Goal: Information Seeking & Learning: Compare options

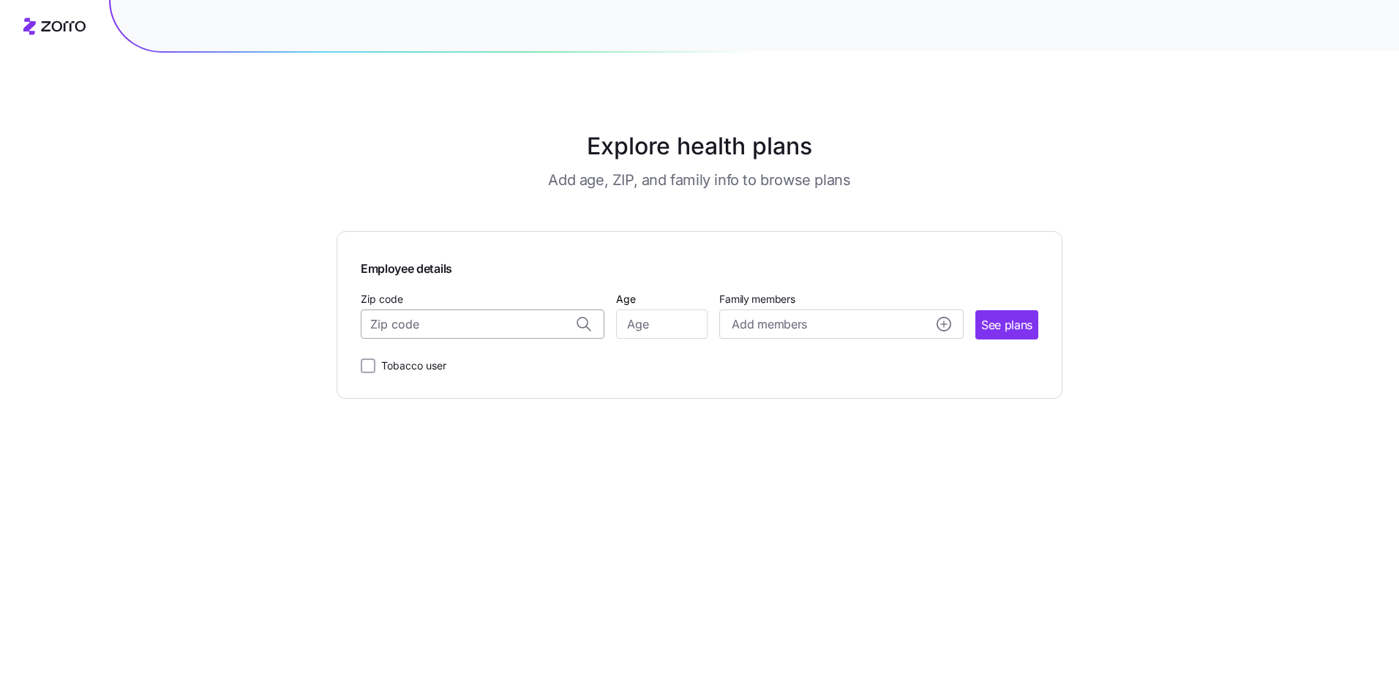
click at [532, 322] on input "Zip code" at bounding box center [483, 323] width 244 height 29
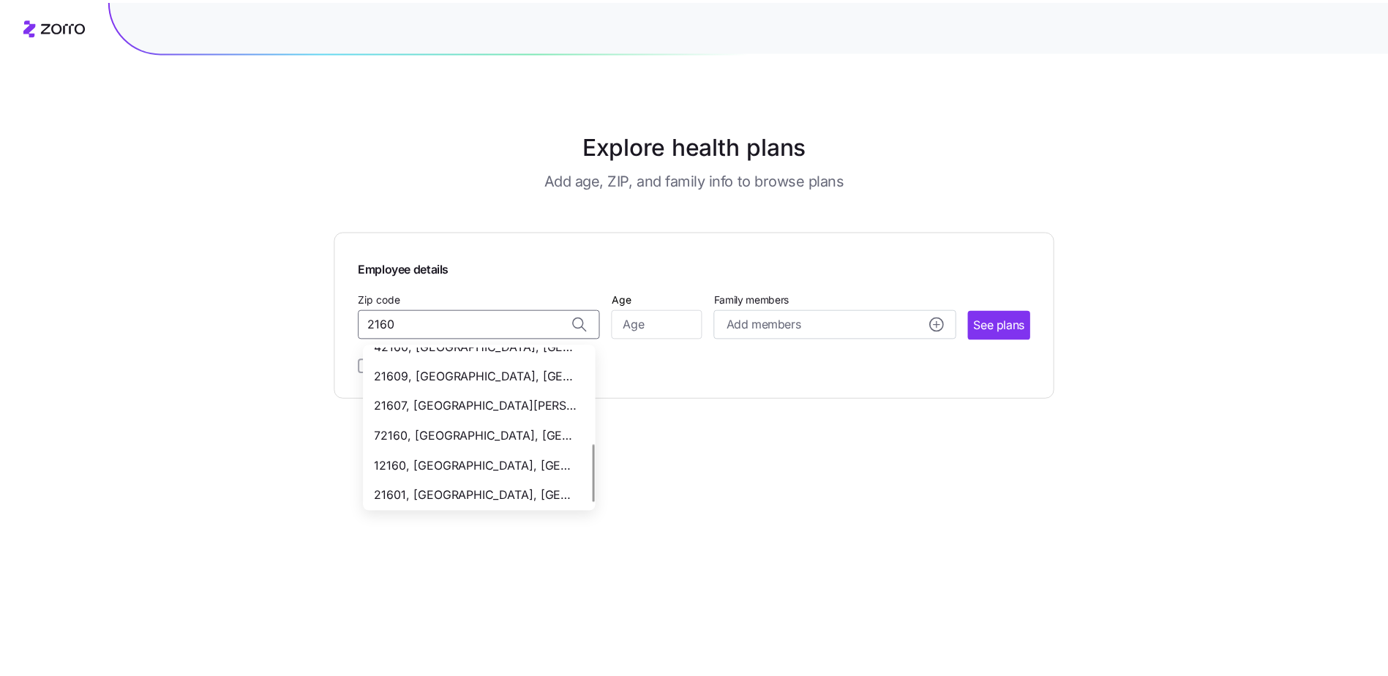
scroll to position [287, 0]
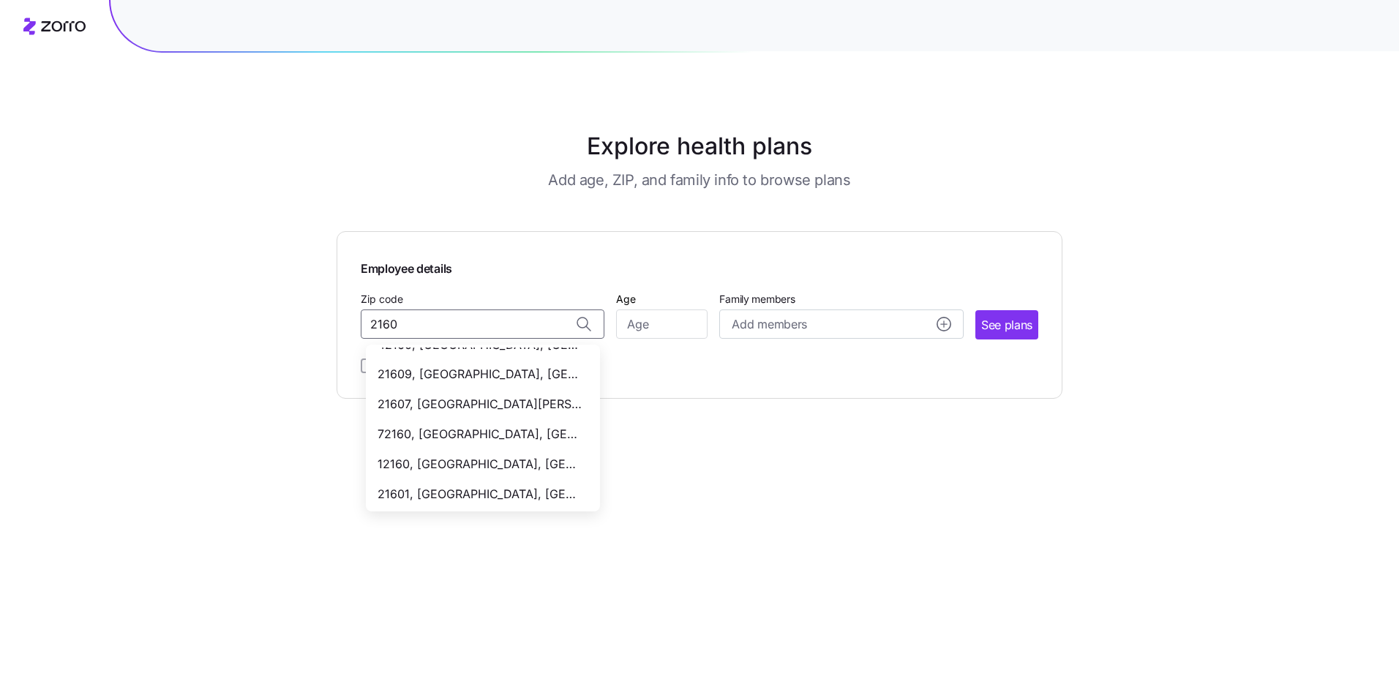
click at [532, 403] on span "21607, [GEOGRAPHIC_DATA][PERSON_NAME], [GEOGRAPHIC_DATA]" at bounding box center [479, 404] width 205 height 18
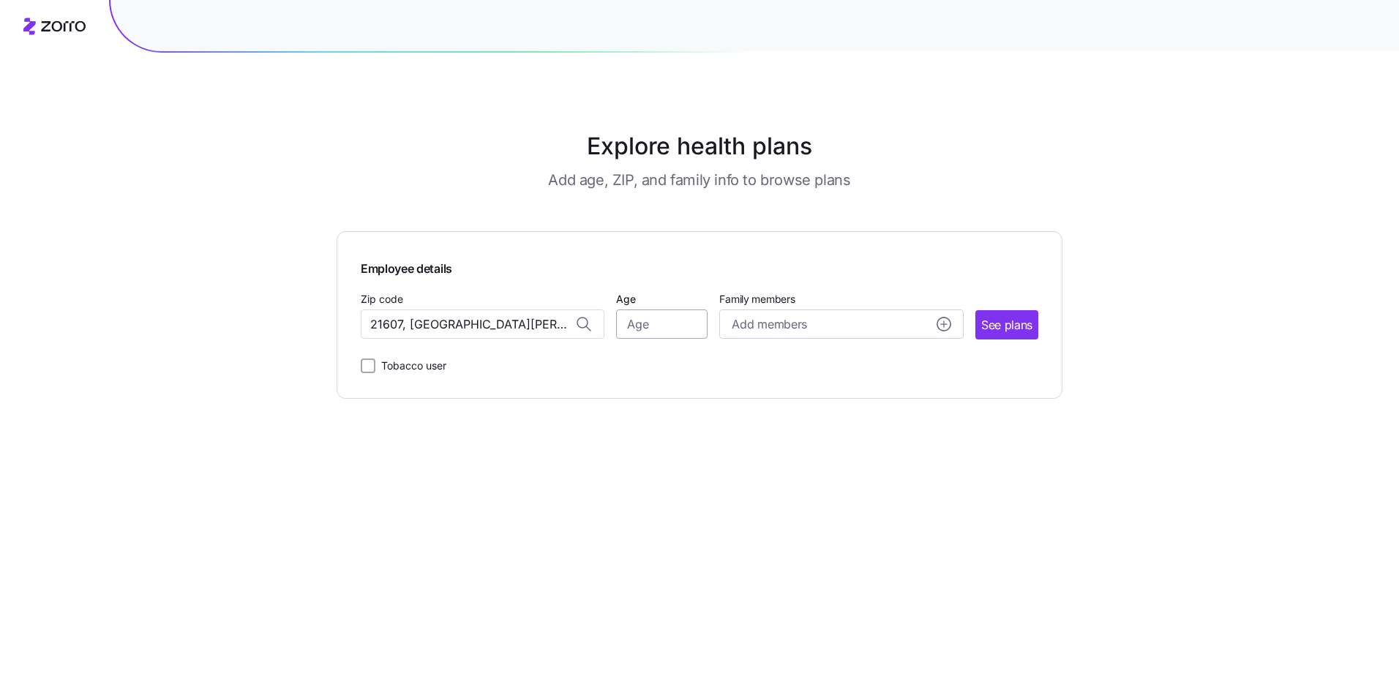
type input "21607, [GEOGRAPHIC_DATA][PERSON_NAME], [GEOGRAPHIC_DATA]"
click at [683, 332] on input "Age" at bounding box center [661, 323] width 91 height 29
type input "61"
click at [805, 330] on span "Add members" at bounding box center [769, 324] width 75 height 18
click at [776, 416] on input "Age" at bounding box center [773, 417] width 73 height 29
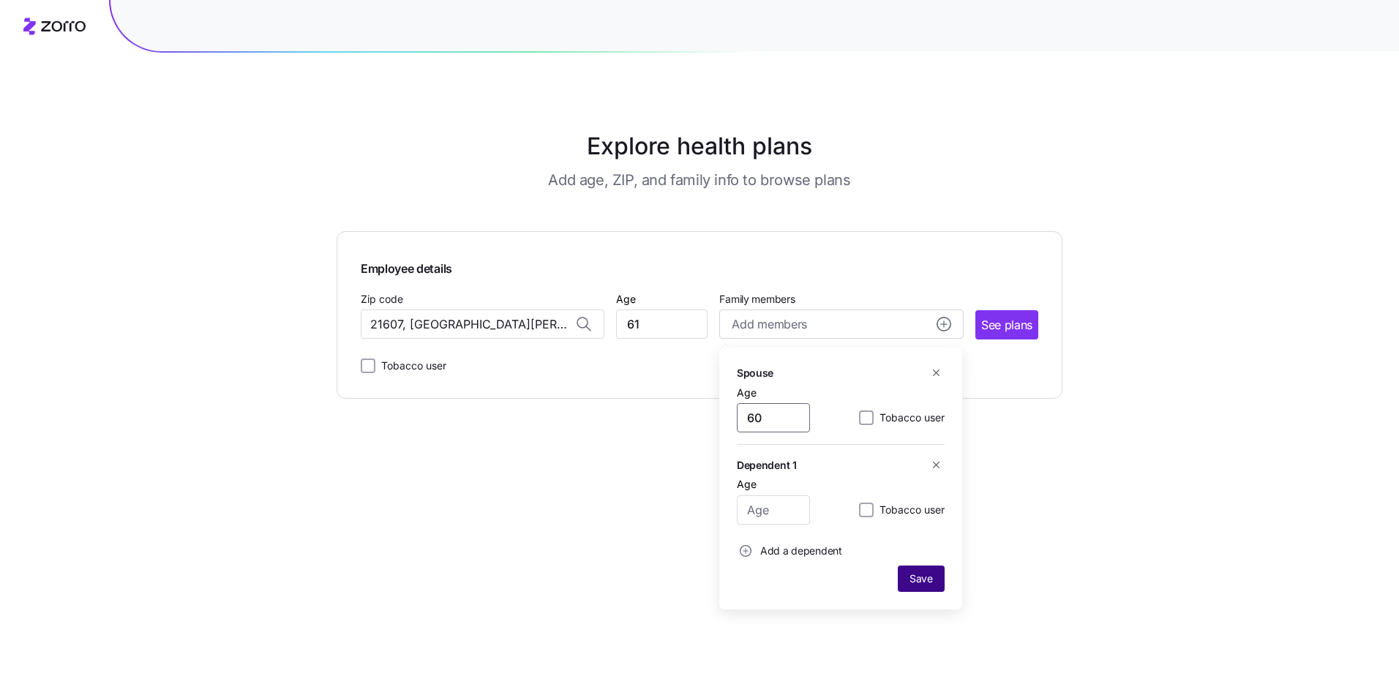
type input "60"
click at [931, 577] on span "Save" at bounding box center [920, 578] width 23 height 15
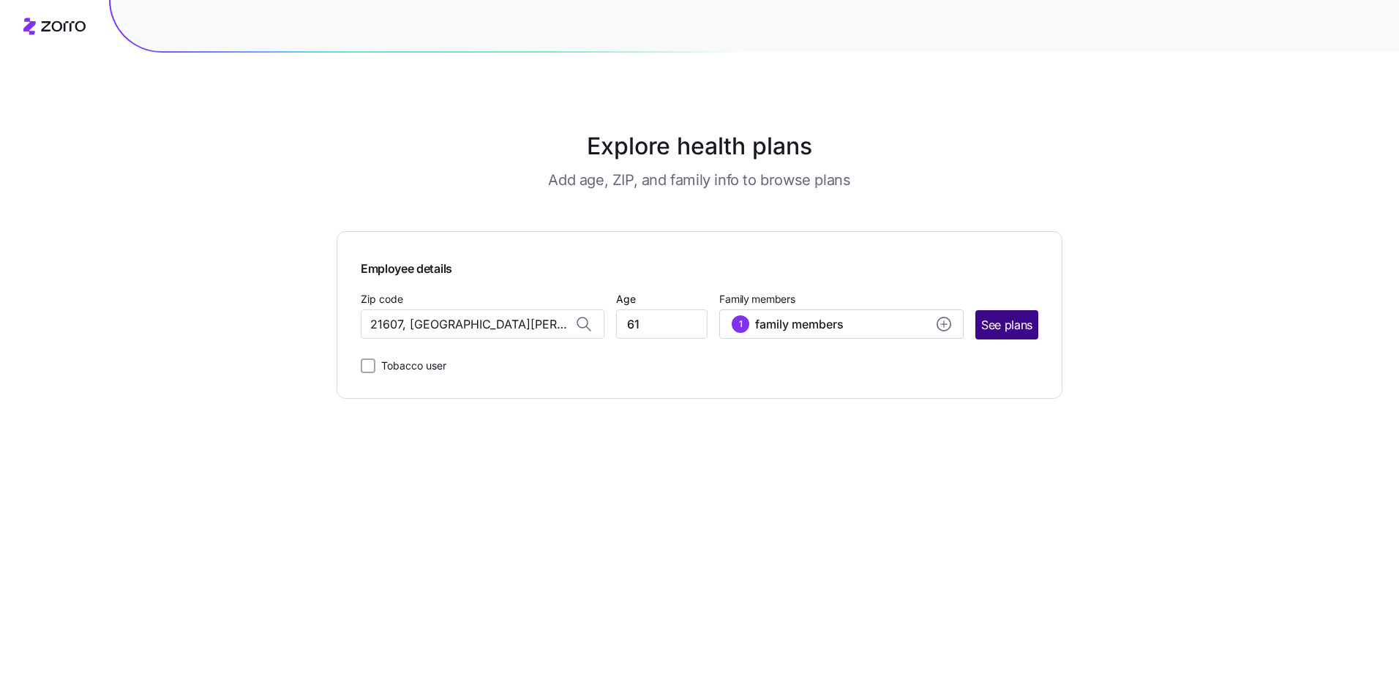
click at [1007, 330] on span "See plans" at bounding box center [1006, 325] width 51 height 18
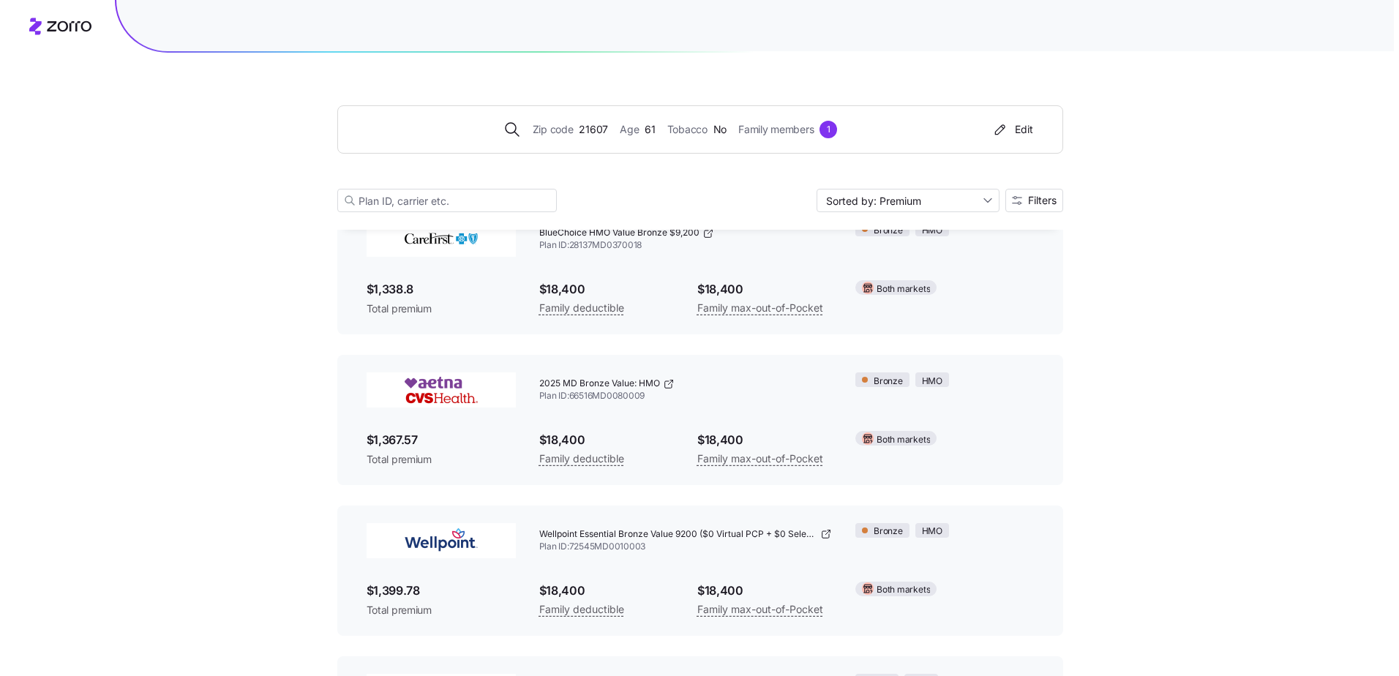
scroll to position [2268, 0]
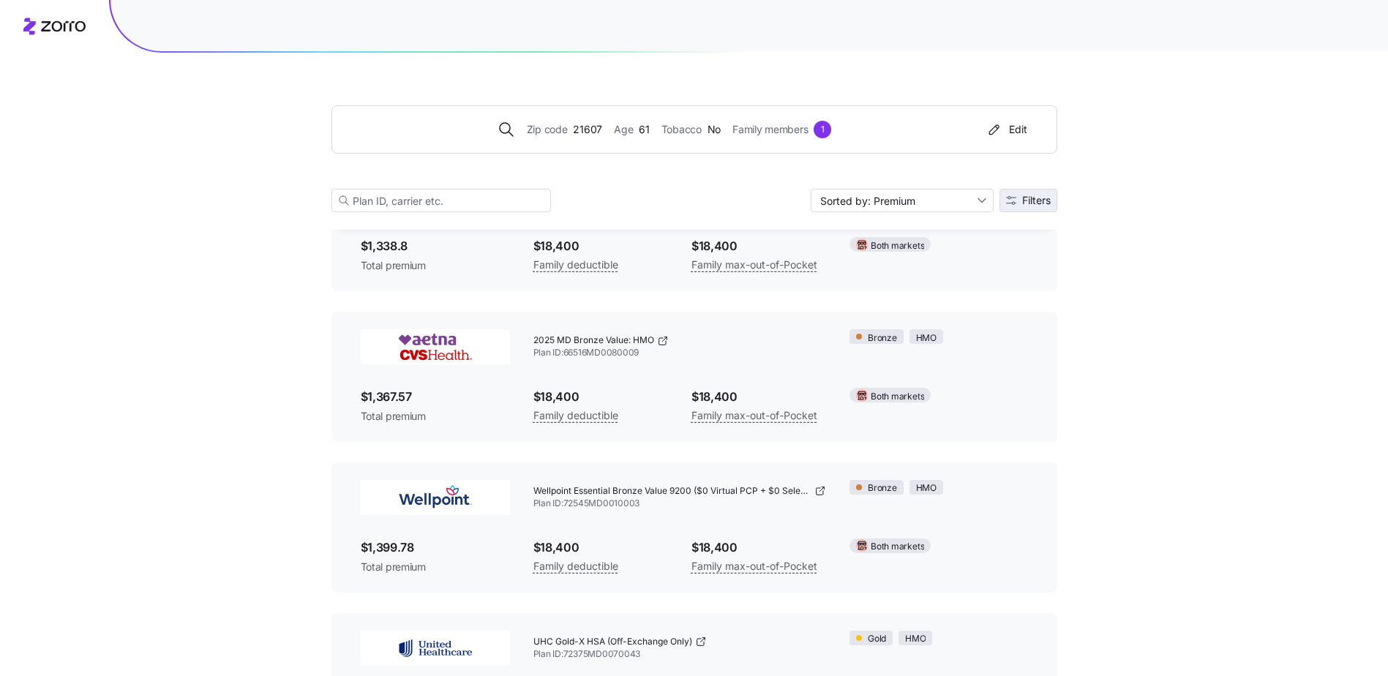
click at [1018, 200] on span "Filters" at bounding box center [1028, 200] width 45 height 10
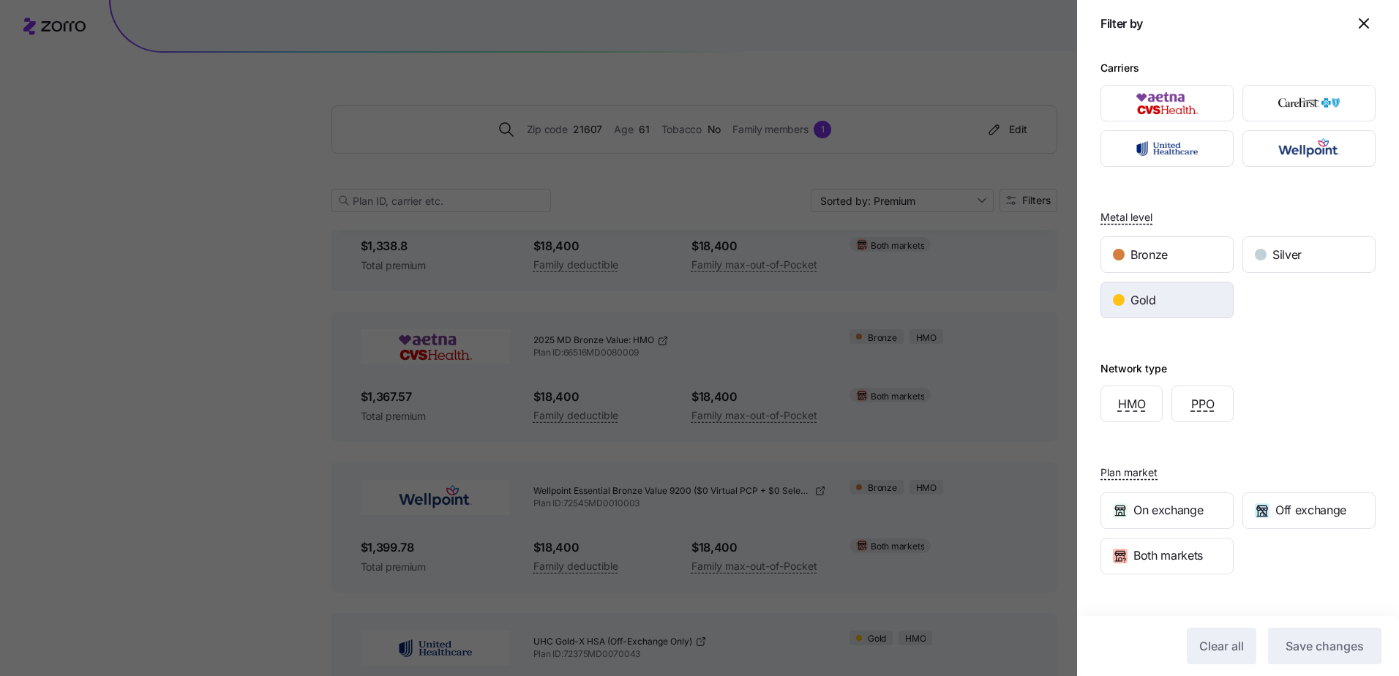
click at [1180, 307] on div "Gold" at bounding box center [1167, 299] width 132 height 35
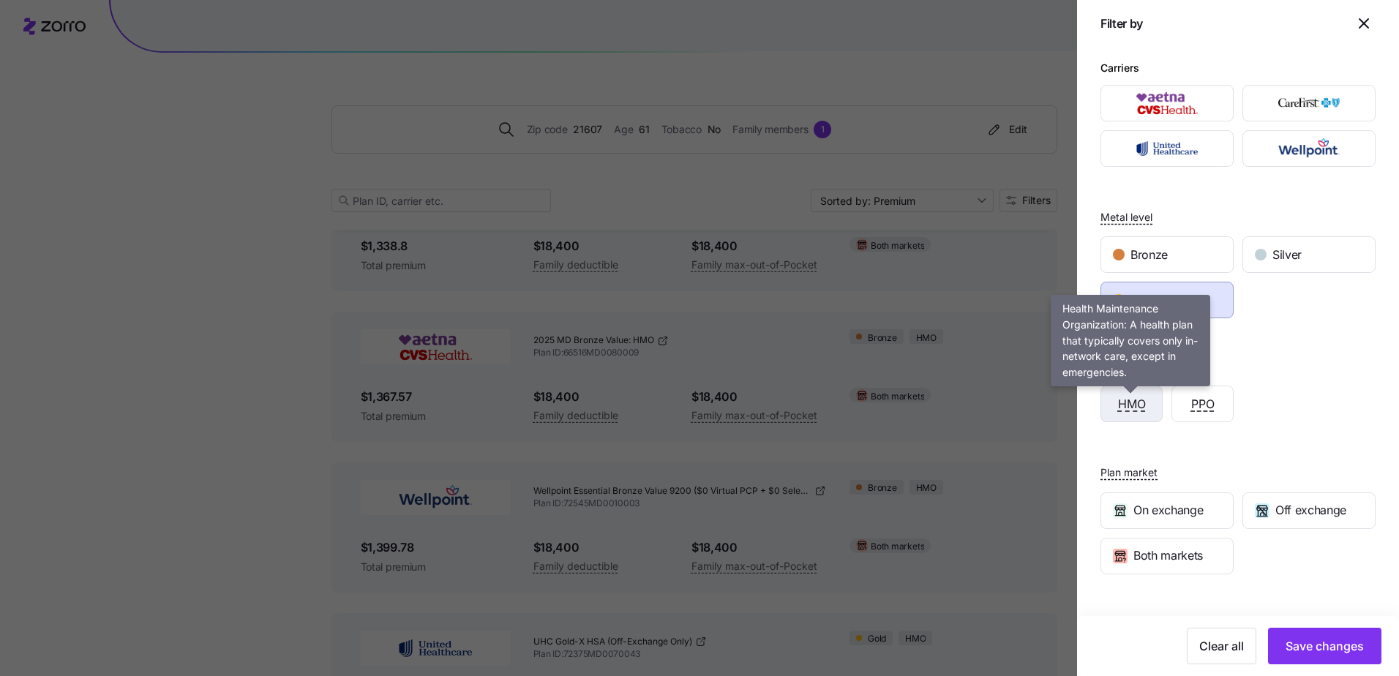
click at [1140, 405] on span "HMO" at bounding box center [1132, 404] width 28 height 18
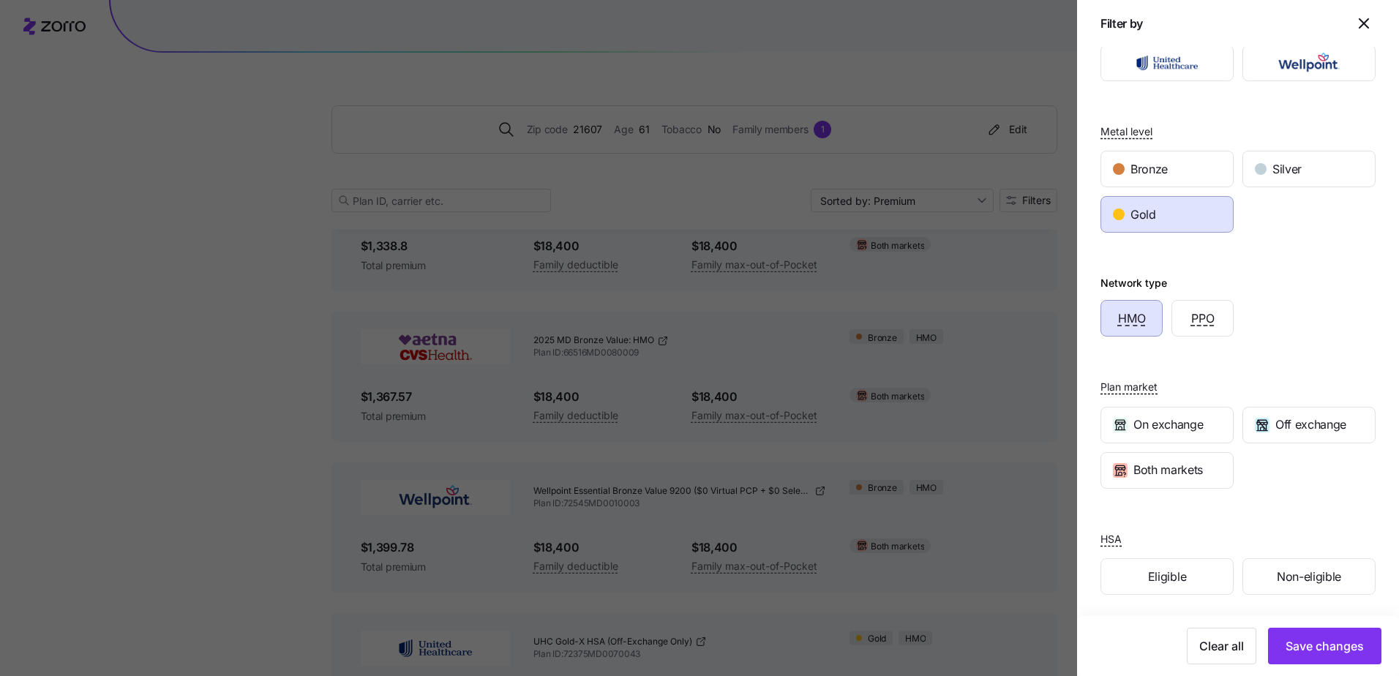
scroll to position [88, 0]
click at [1165, 566] on span "Eligible" at bounding box center [1167, 575] width 38 height 18
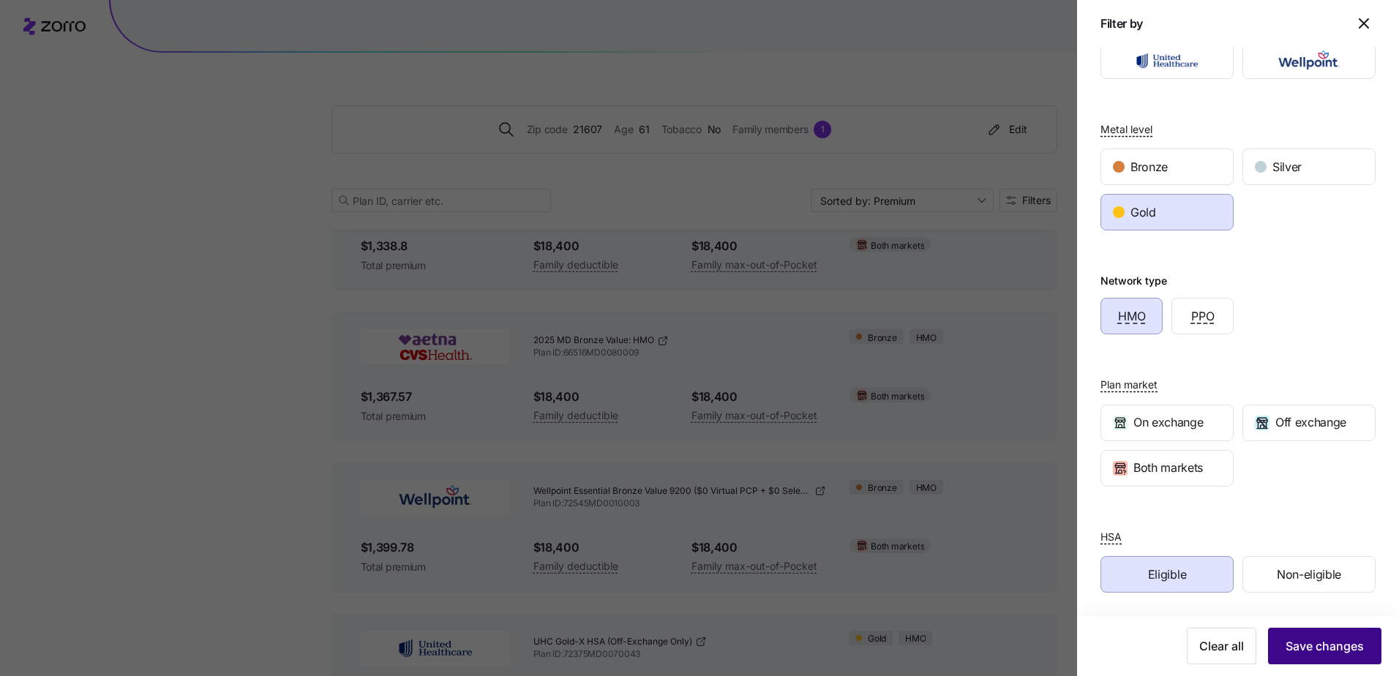
click at [1294, 646] on span "Save changes" at bounding box center [1324, 646] width 78 height 18
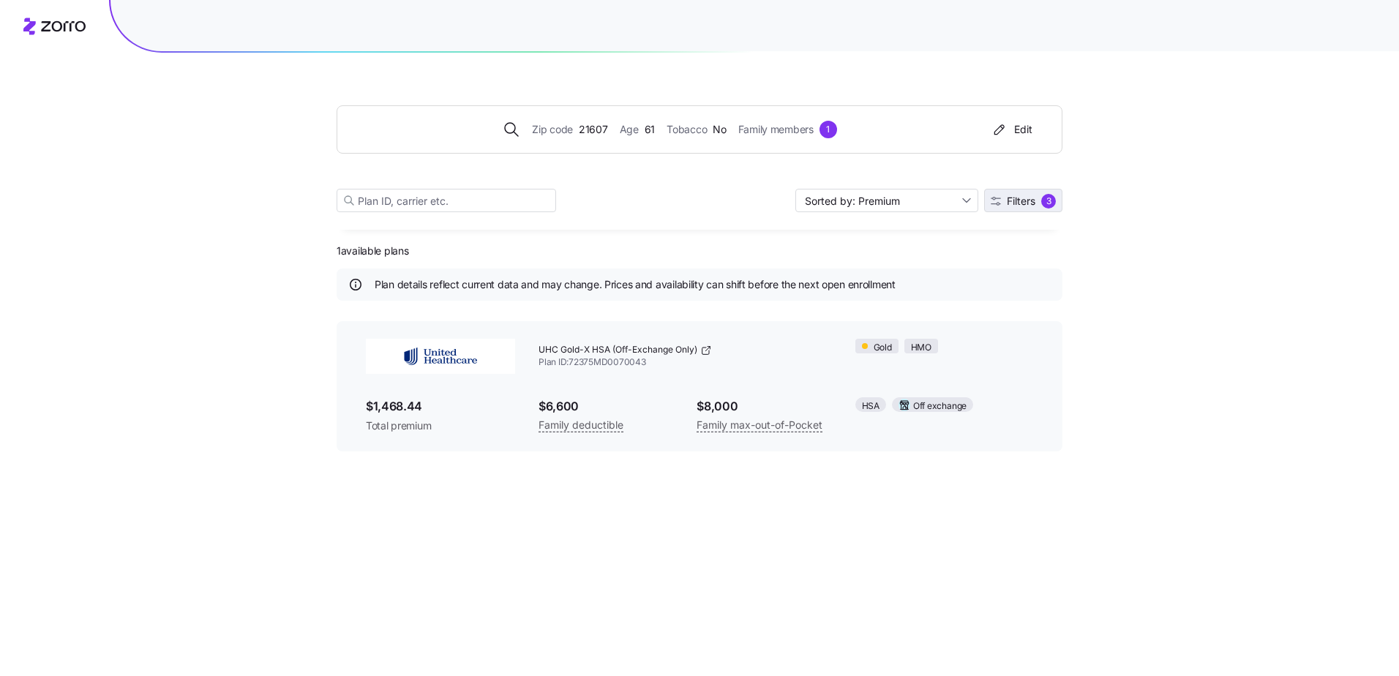
click at [1021, 196] on span "Filters" at bounding box center [1021, 201] width 29 height 10
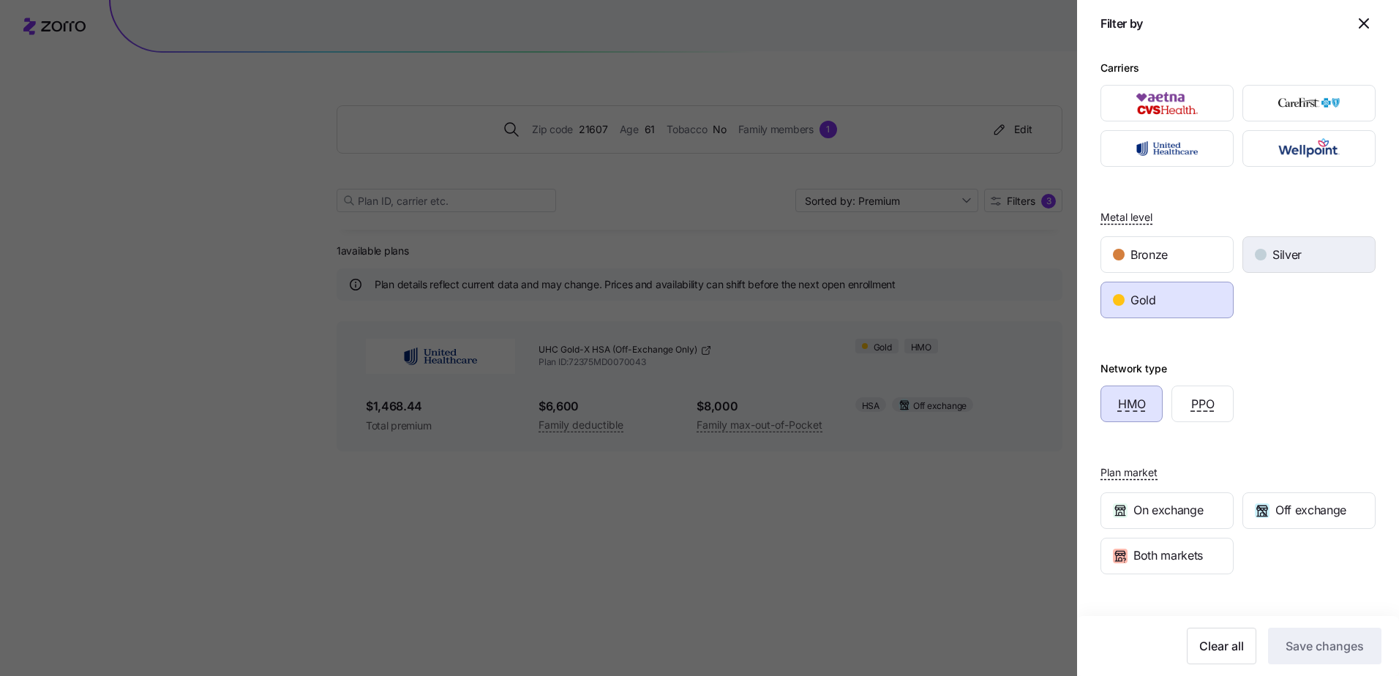
click at [1272, 258] on span "Silver" at bounding box center [1286, 255] width 29 height 18
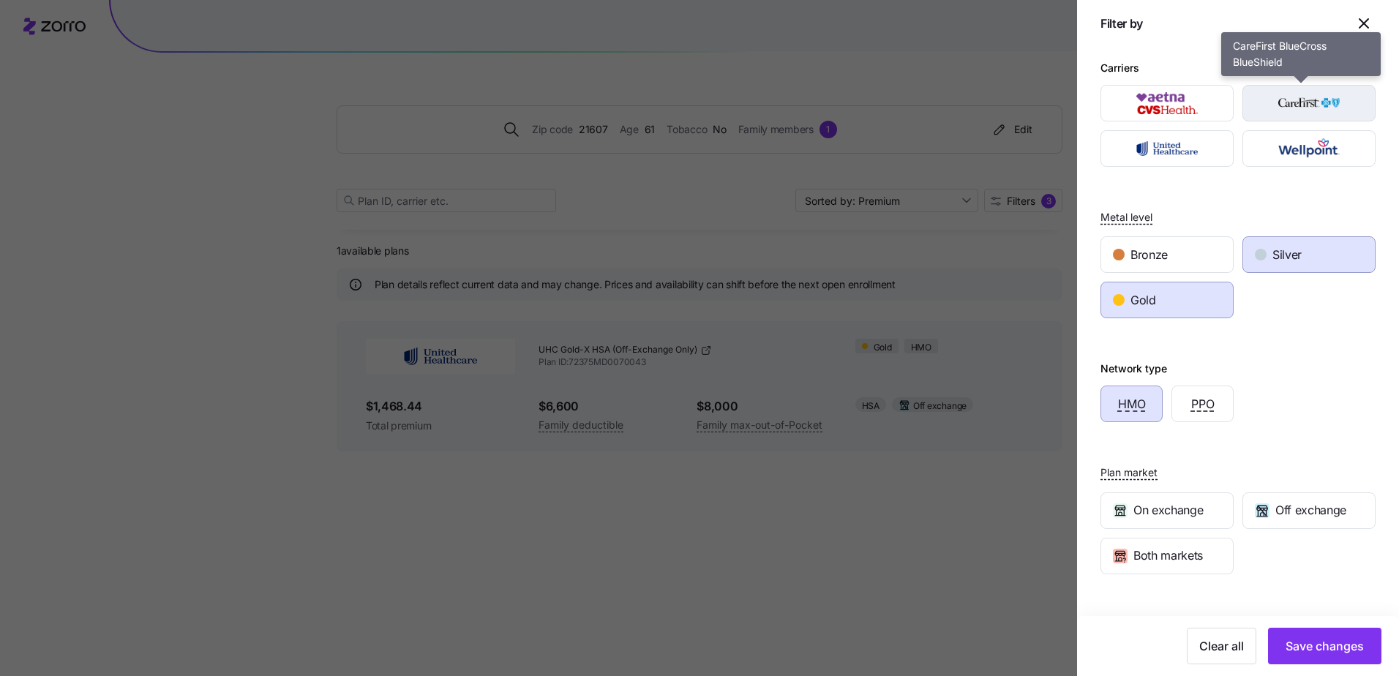
click at [1255, 105] on img "button" at bounding box center [1309, 103] width 108 height 29
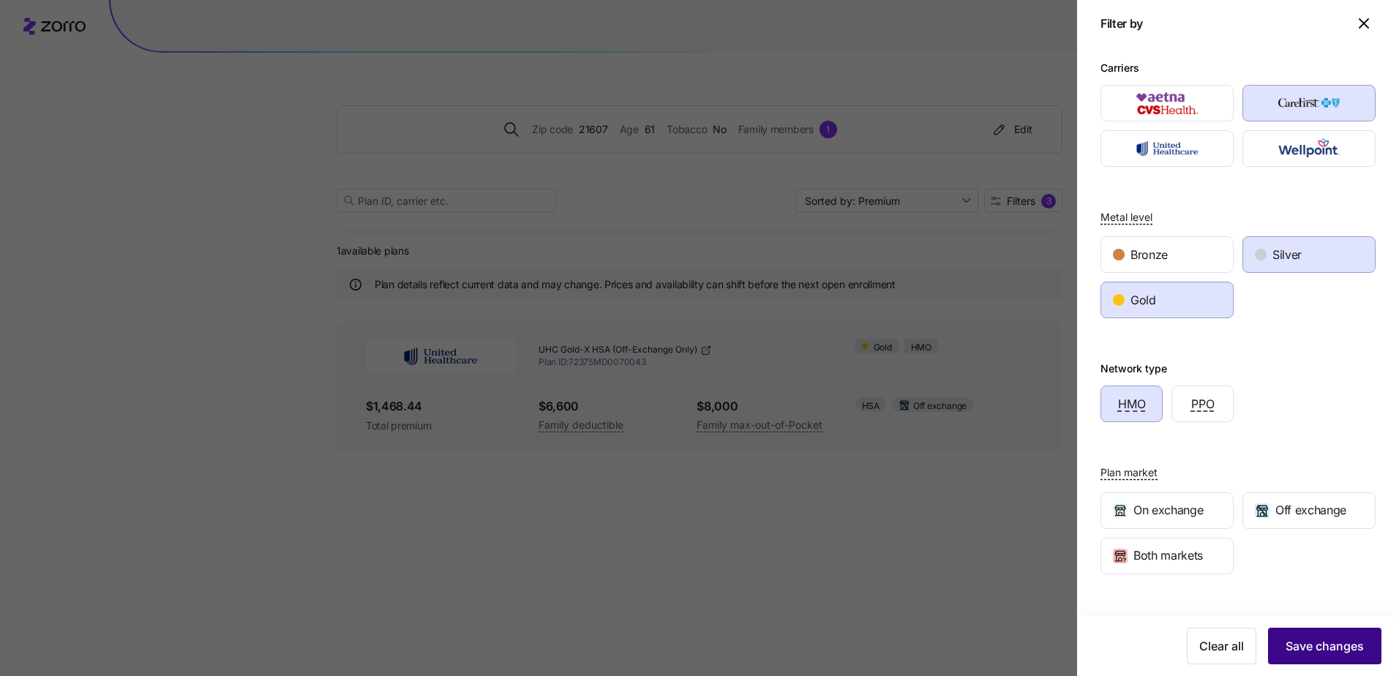
click at [1304, 649] on span "Save changes" at bounding box center [1324, 646] width 78 height 18
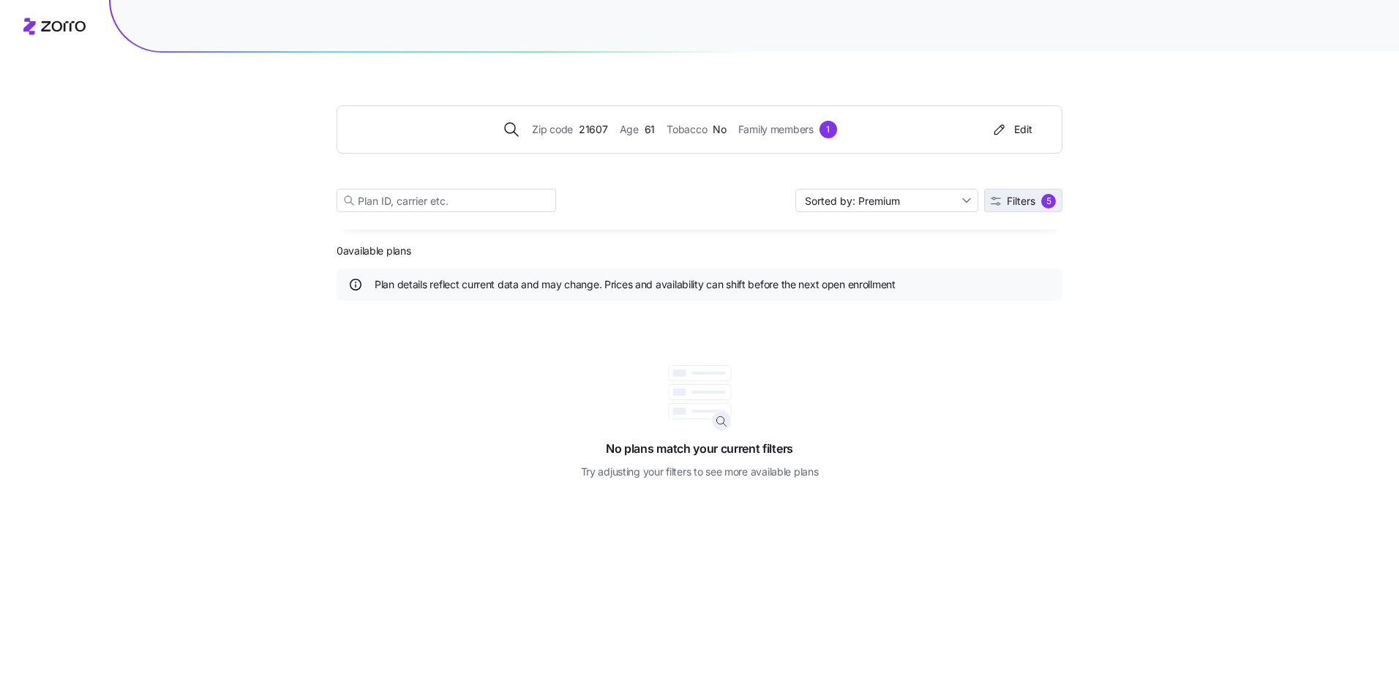
click at [1015, 200] on span "Filters" at bounding box center [1021, 201] width 29 height 10
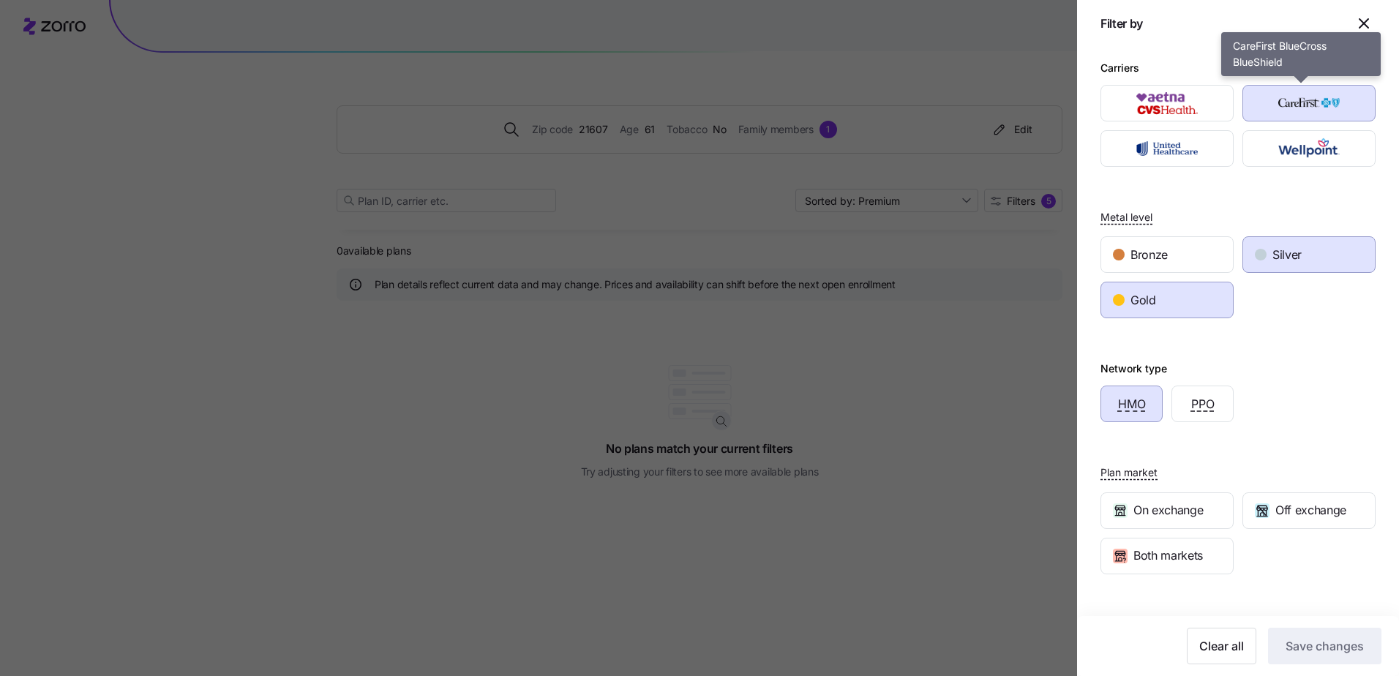
click at [1262, 107] on img "button" at bounding box center [1309, 103] width 108 height 29
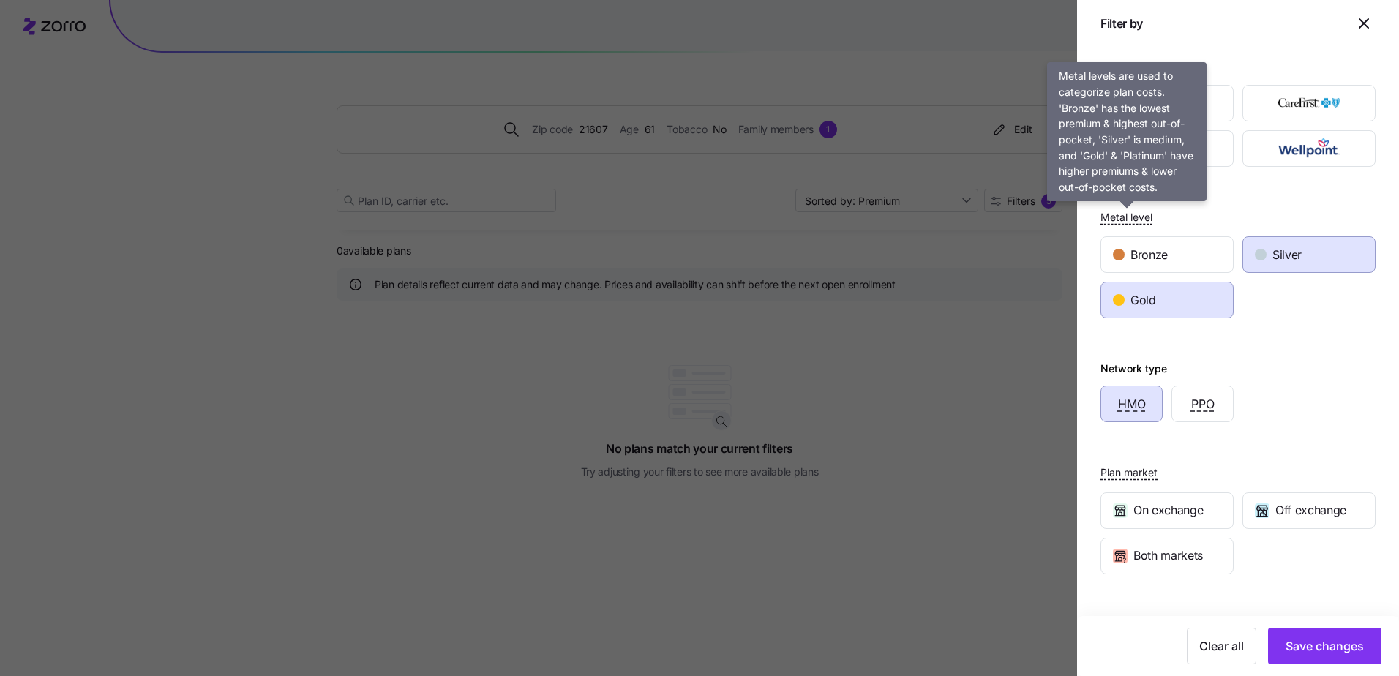
click at [1133, 218] on span "Metal level" at bounding box center [1126, 217] width 52 height 15
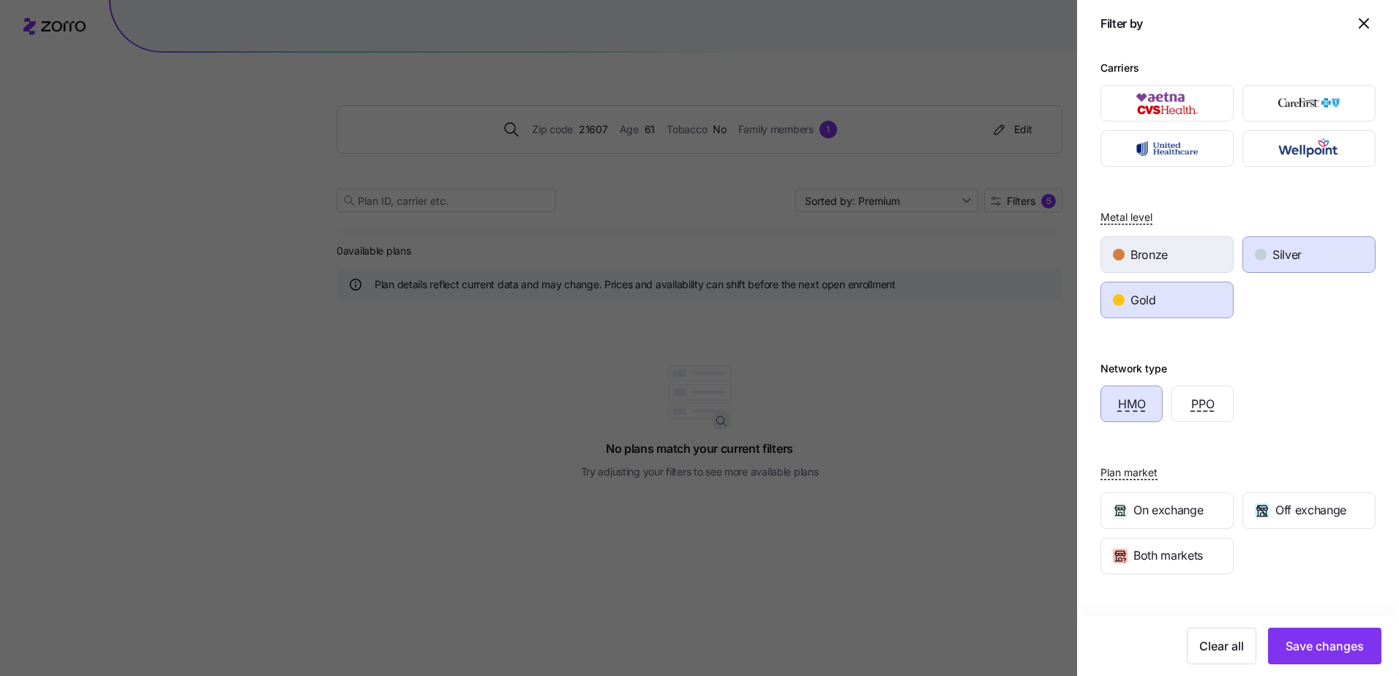
click at [1156, 255] on span "Bronze" at bounding box center [1148, 255] width 37 height 18
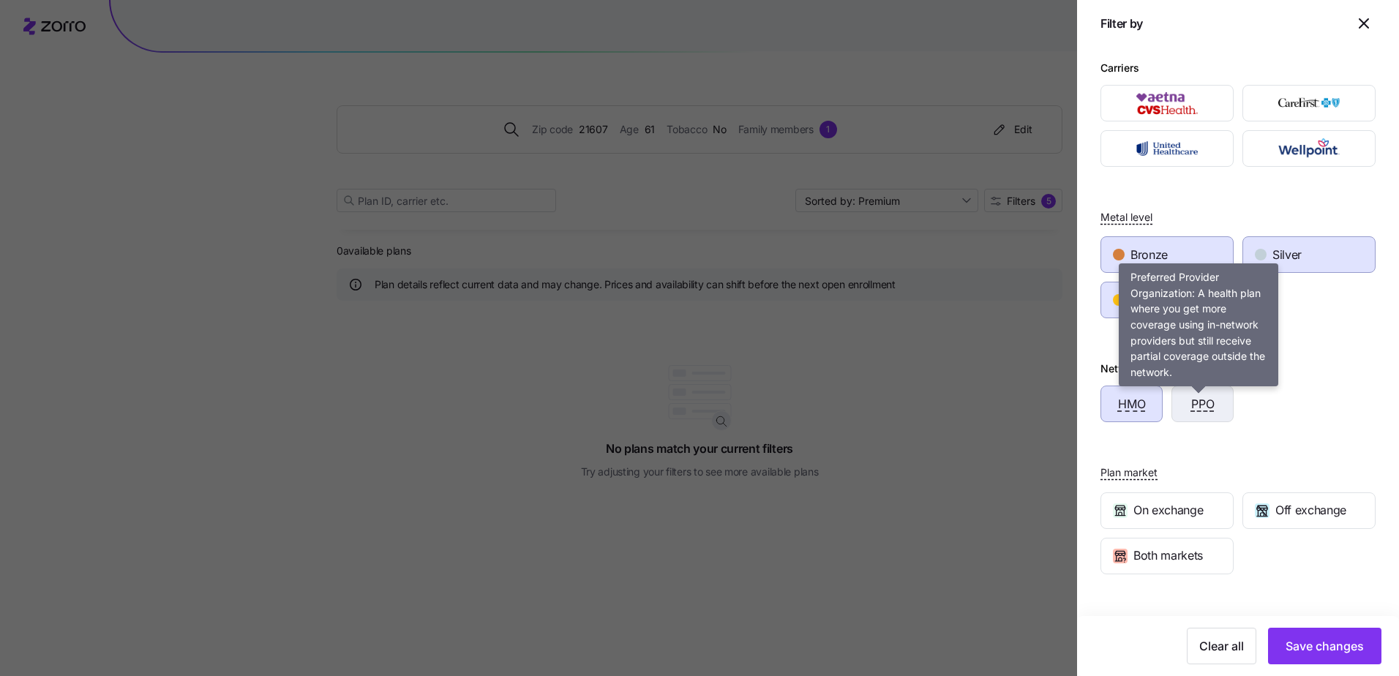
drag, startPoint x: 1196, startPoint y: 407, endPoint x: 1209, endPoint y: 410, distance: 13.7
click at [1197, 407] on span "PPO" at bounding box center [1202, 404] width 23 height 18
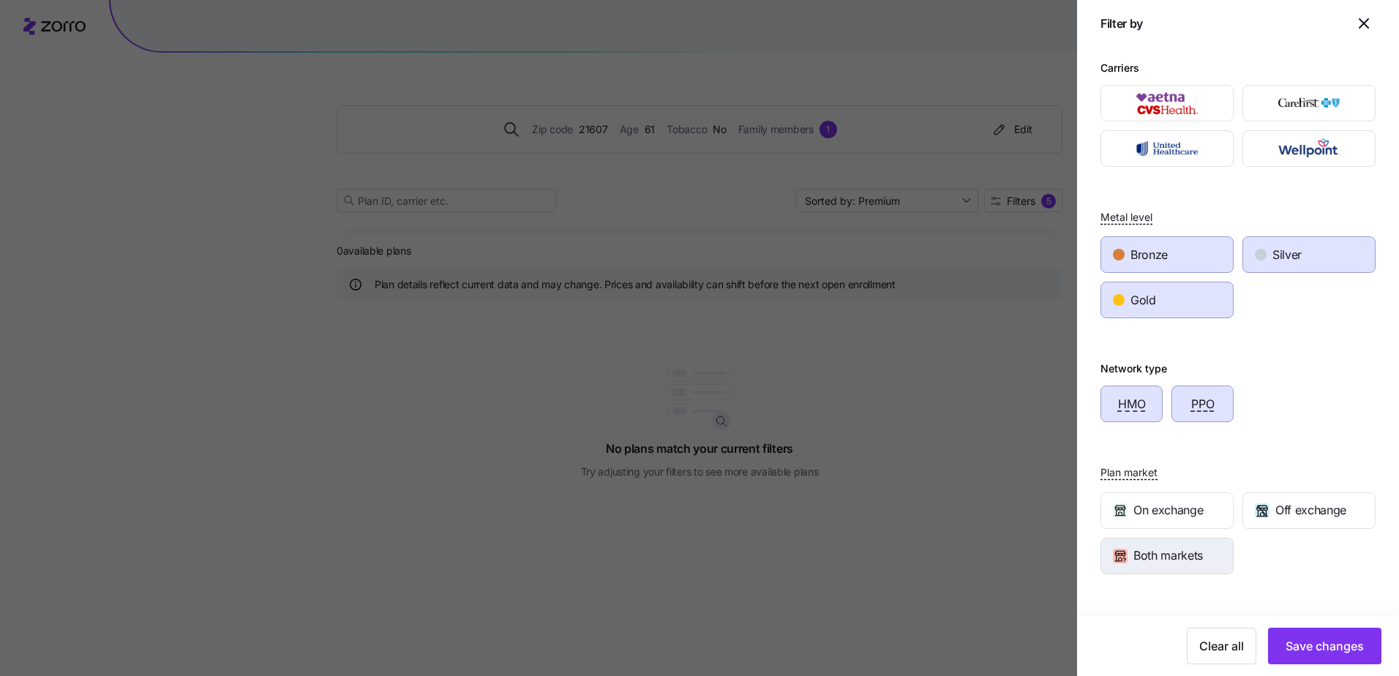
click at [1194, 557] on span "Both markets" at bounding box center [1168, 555] width 70 height 18
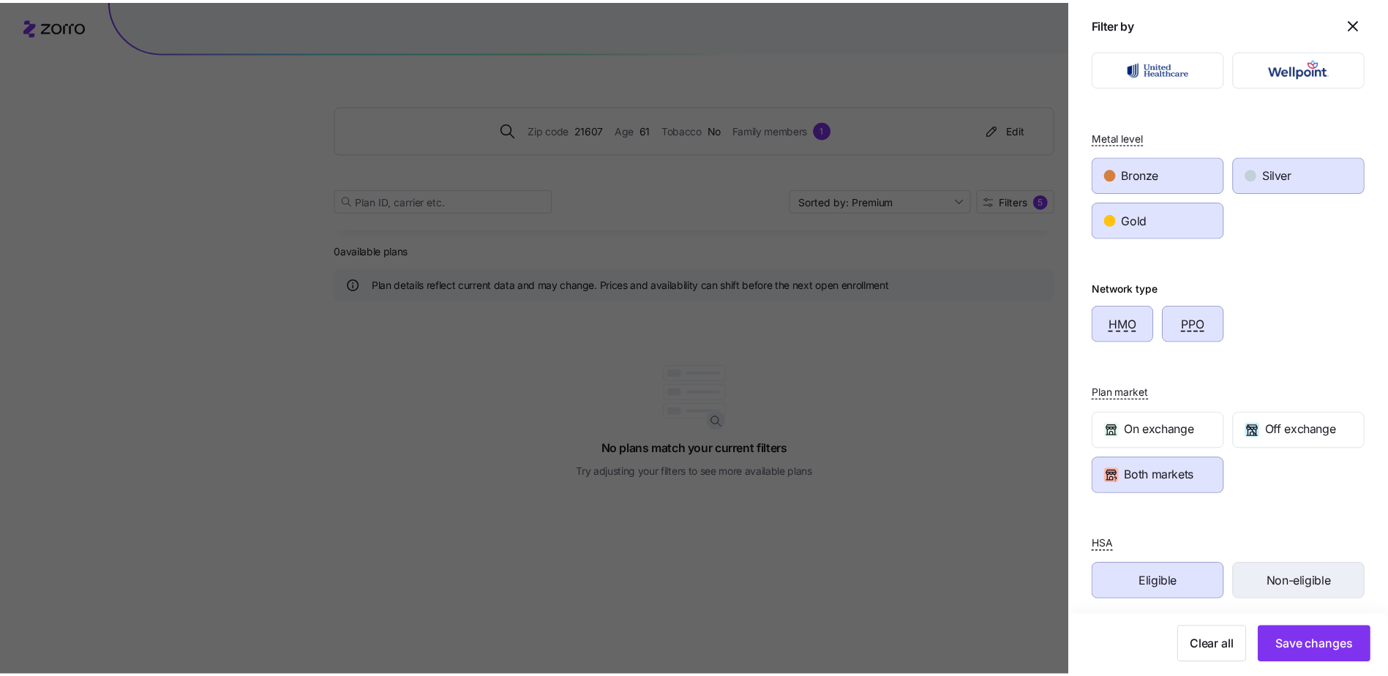
scroll to position [88, 0]
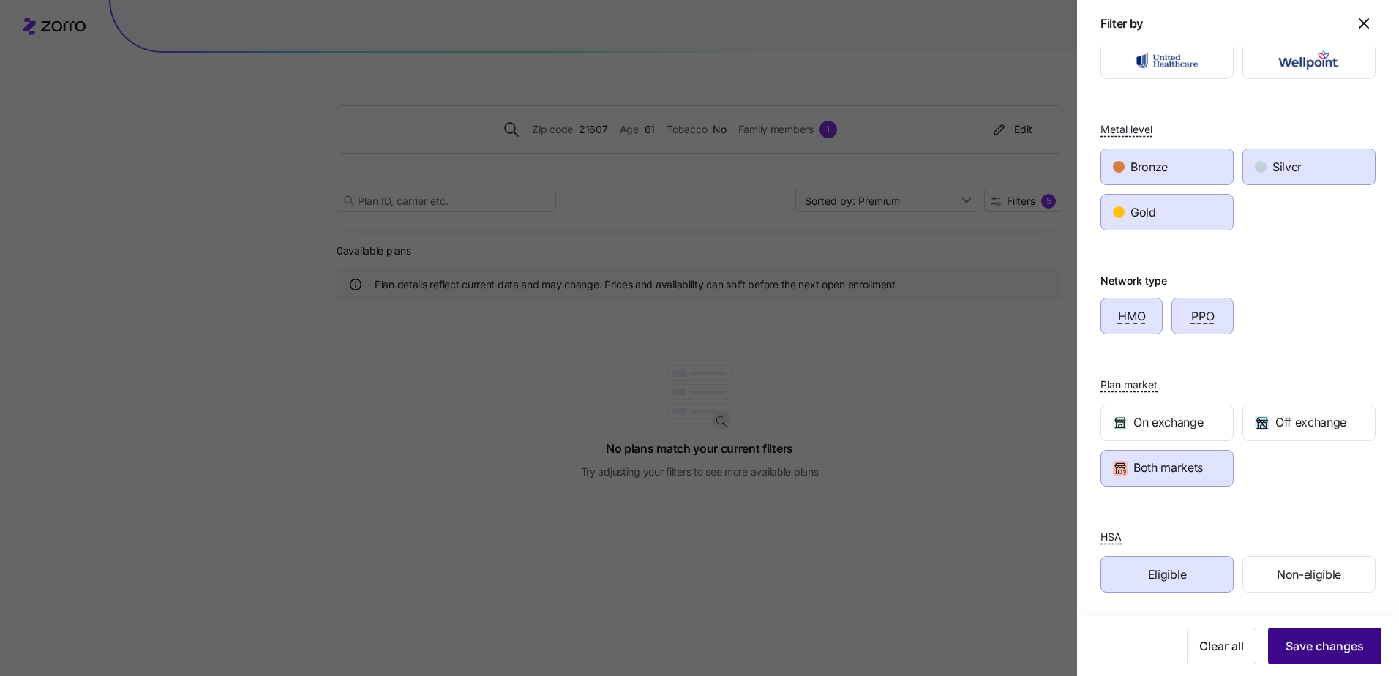
click at [1304, 652] on span "Save changes" at bounding box center [1324, 646] width 78 height 18
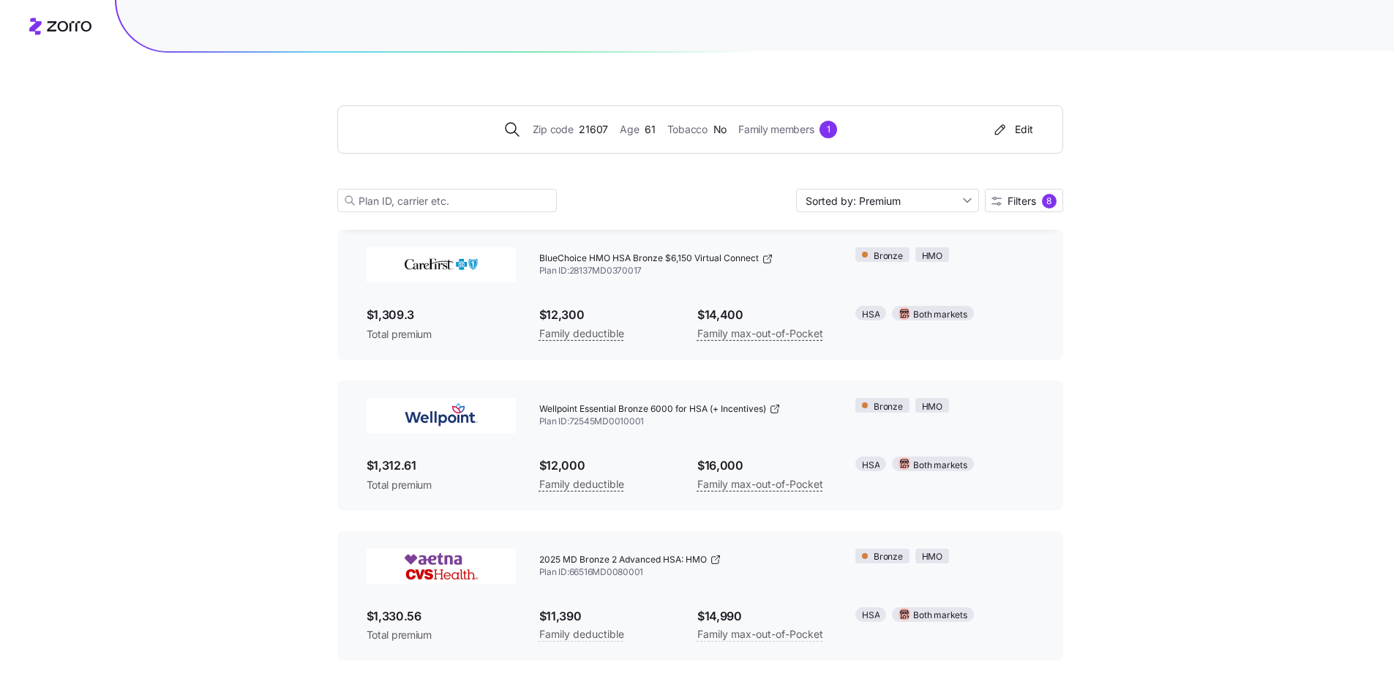
scroll to position [97, 0]
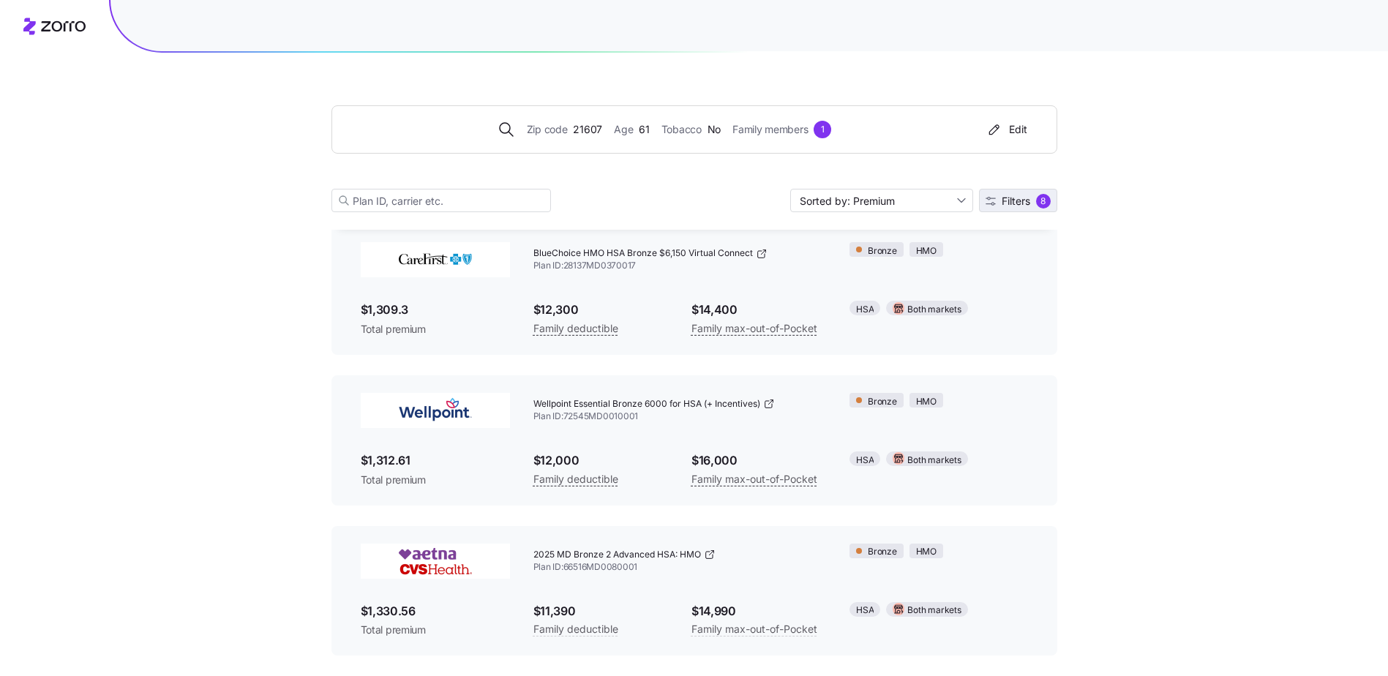
click at [1010, 200] on span "Filters" at bounding box center [1016, 201] width 29 height 10
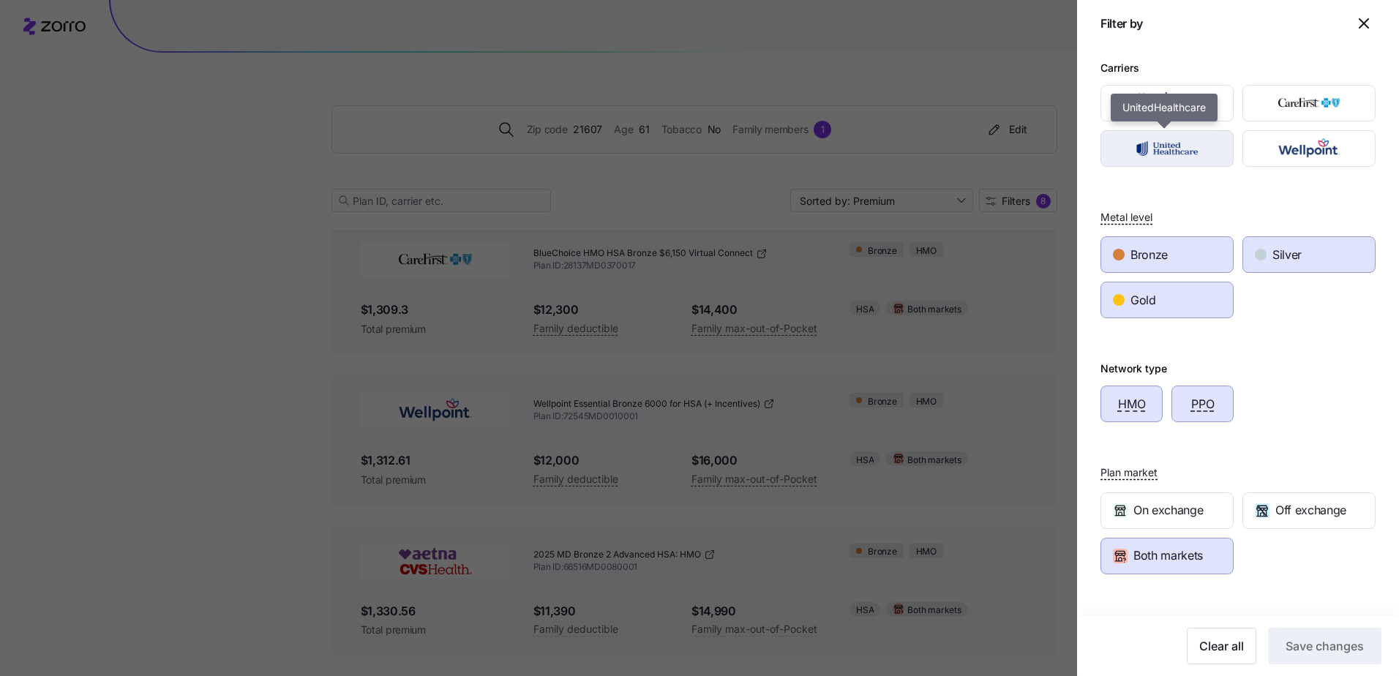
click at [1140, 158] on img "button" at bounding box center [1167, 148] width 108 height 29
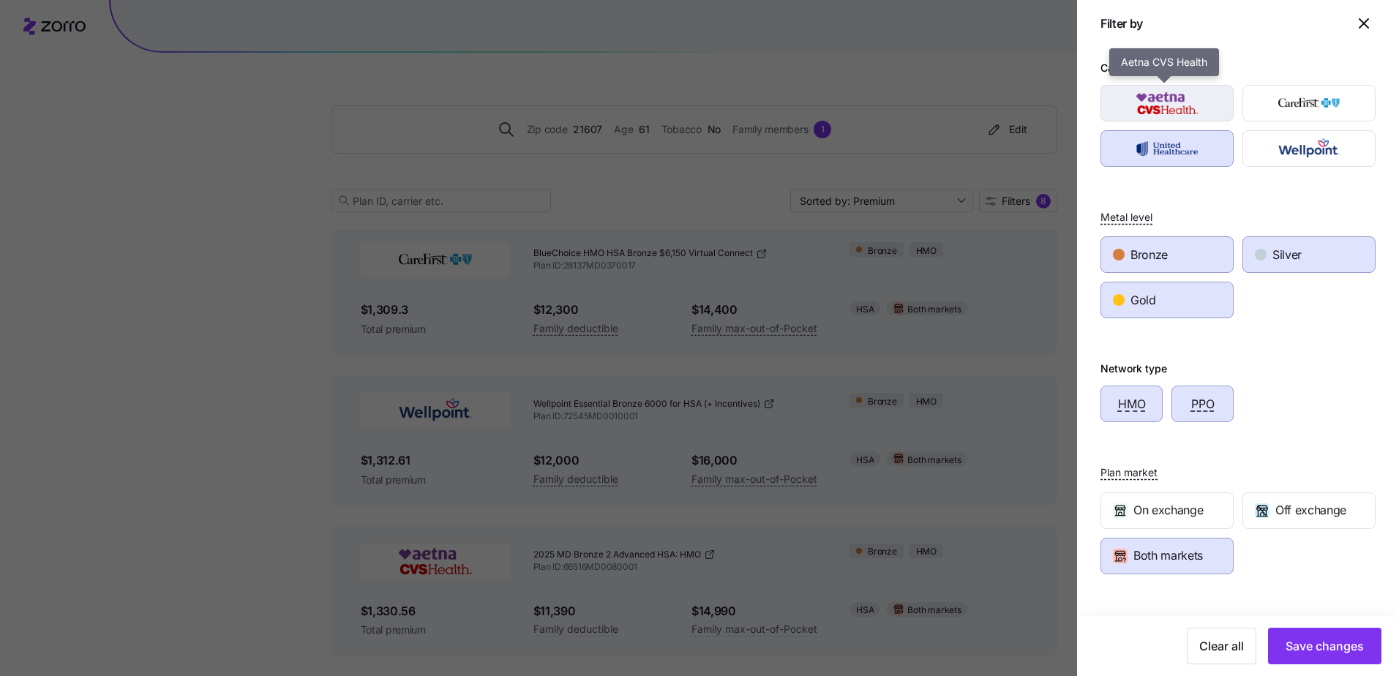
click at [1162, 100] on img "button" at bounding box center [1167, 103] width 108 height 29
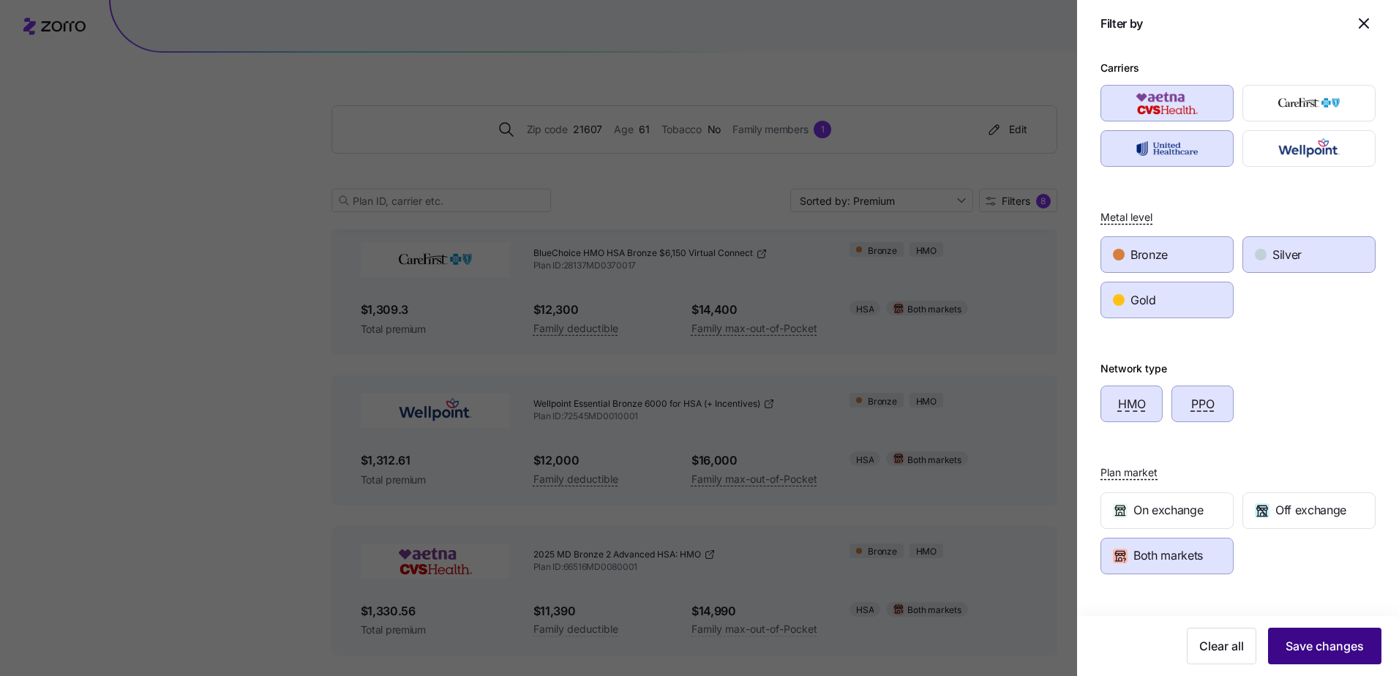
click at [1327, 650] on span "Save changes" at bounding box center [1324, 646] width 78 height 18
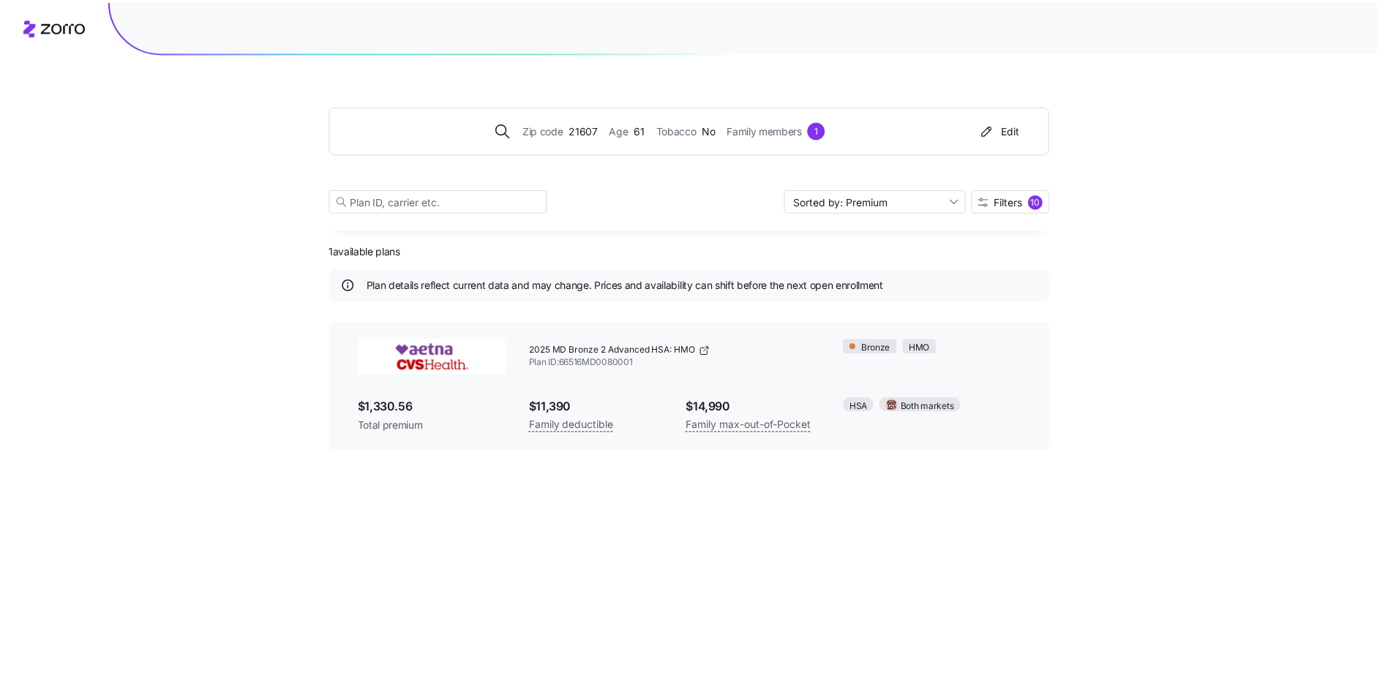
scroll to position [0, 0]
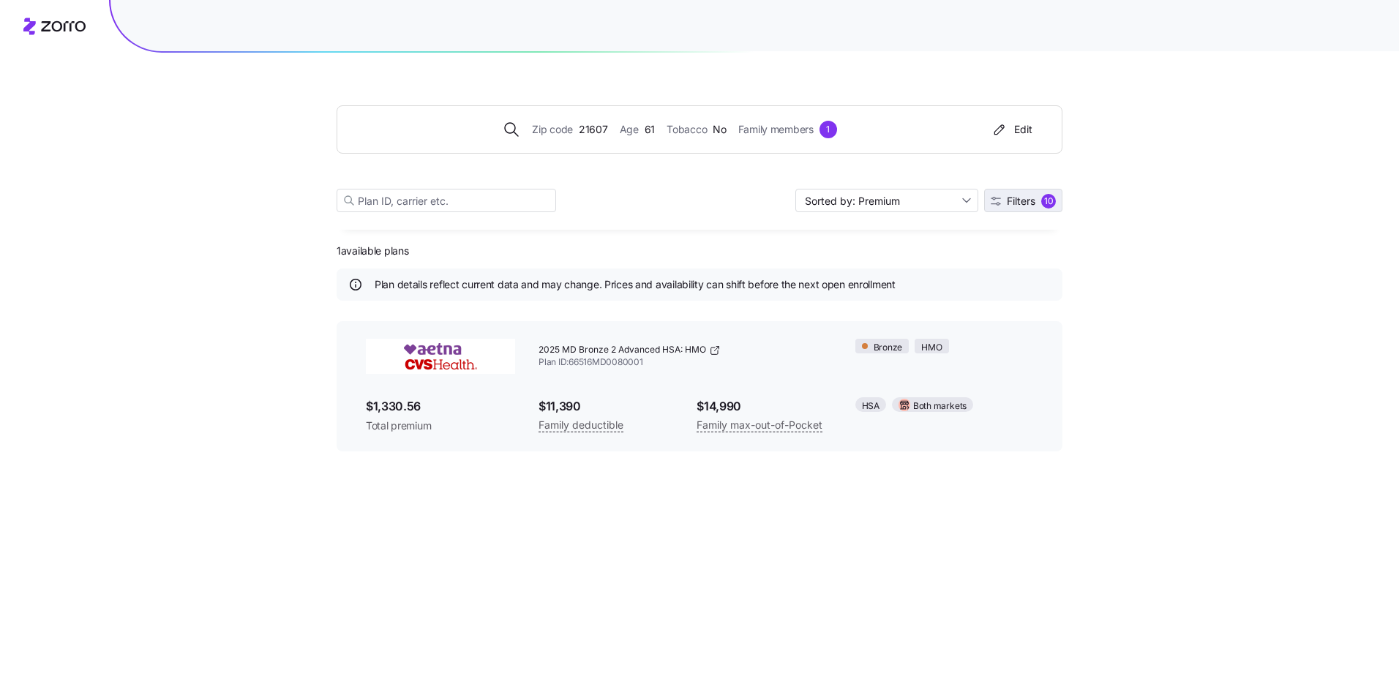
click at [1019, 203] on span "Filters" at bounding box center [1021, 201] width 29 height 10
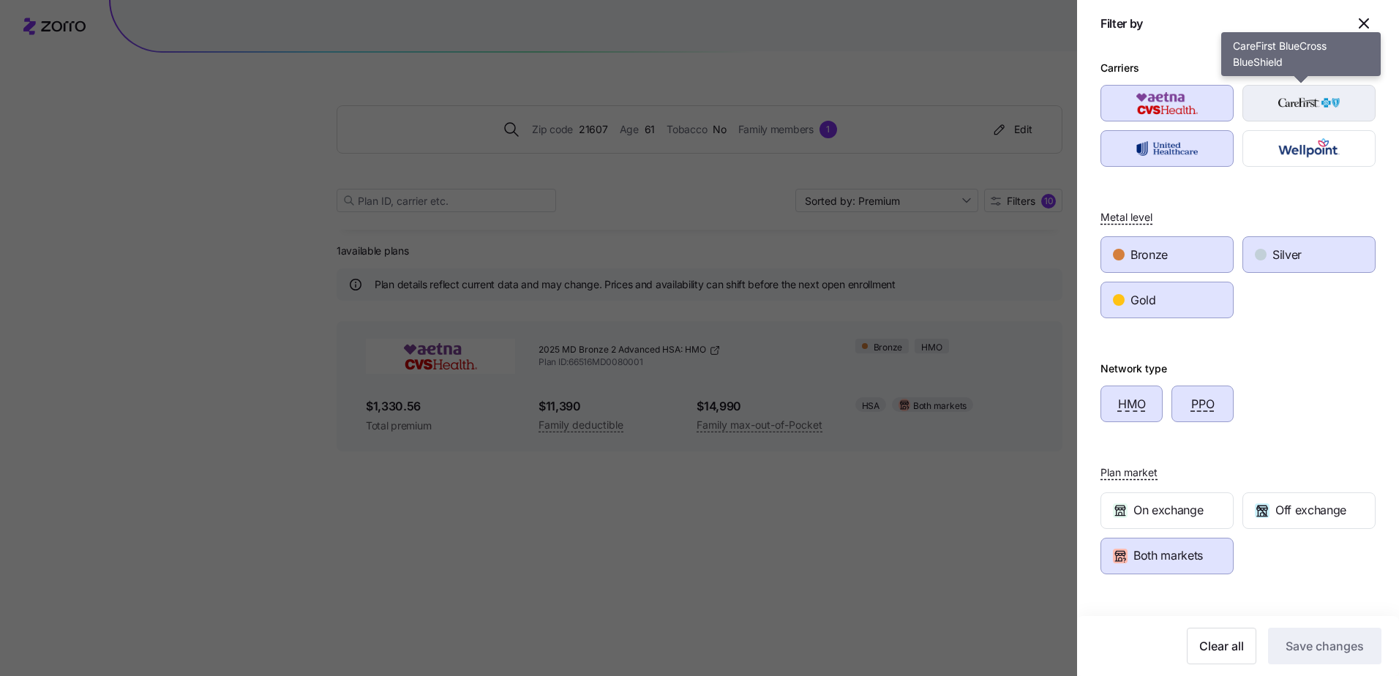
click at [1288, 105] on img "button" at bounding box center [1309, 103] width 108 height 29
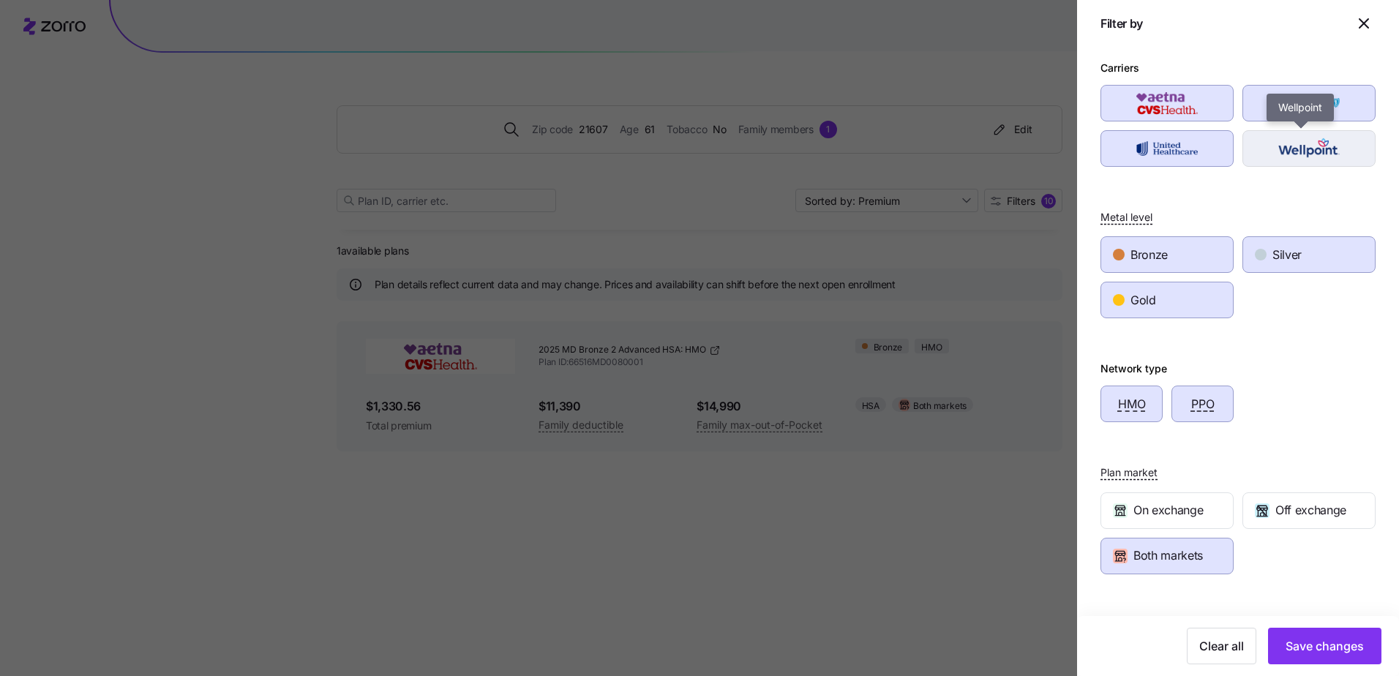
click at [1288, 150] on img "button" at bounding box center [1309, 148] width 108 height 29
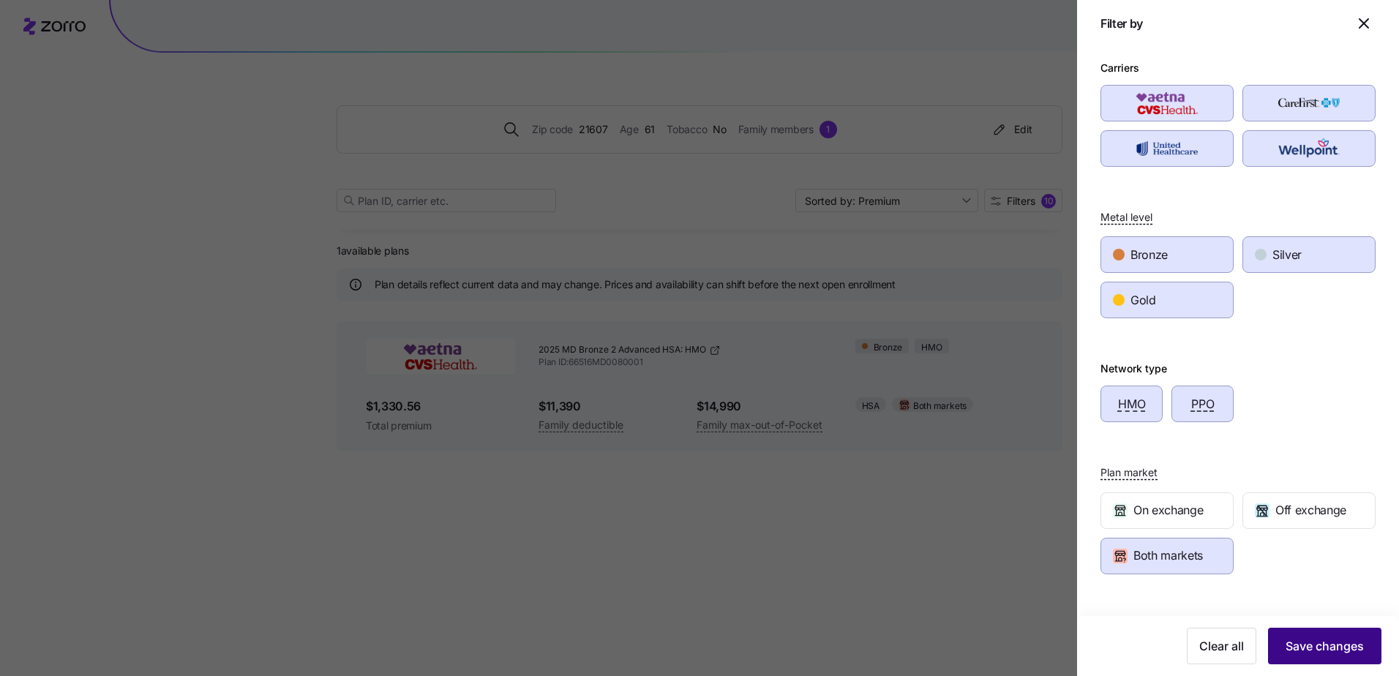
click at [1295, 646] on span "Save changes" at bounding box center [1324, 646] width 78 height 18
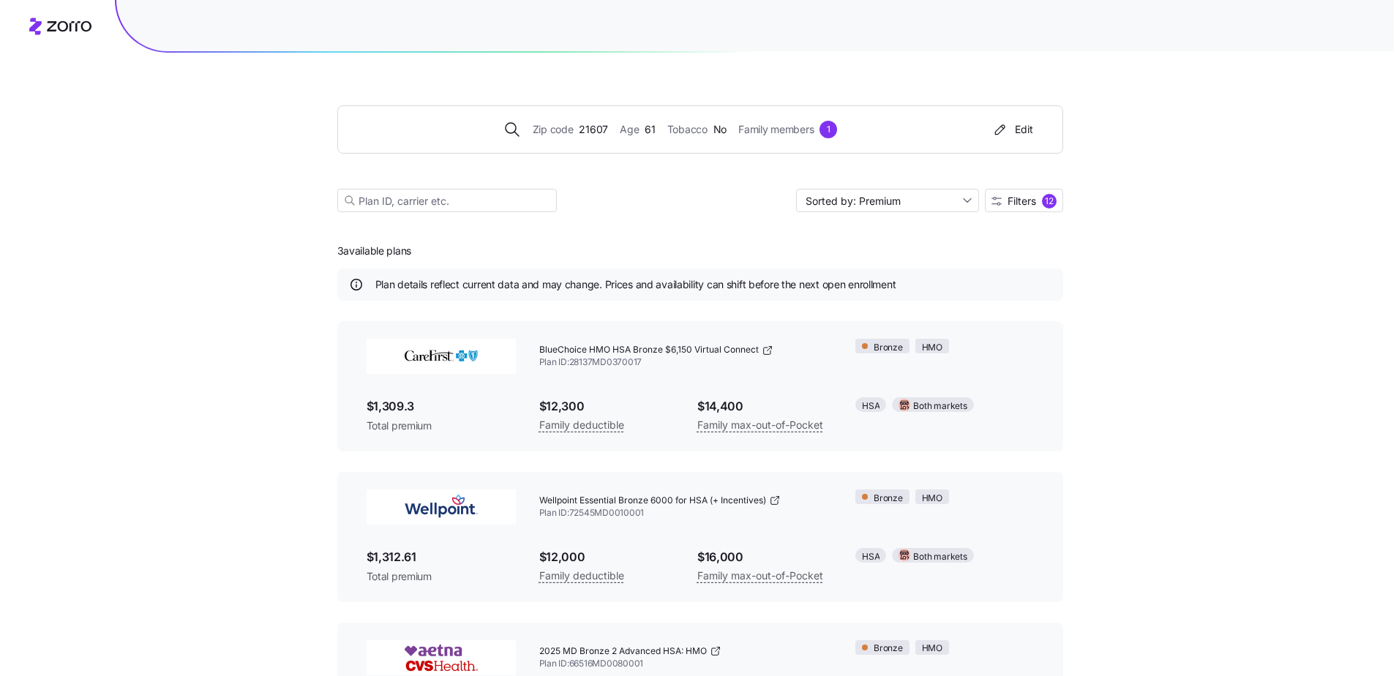
scroll to position [97, 0]
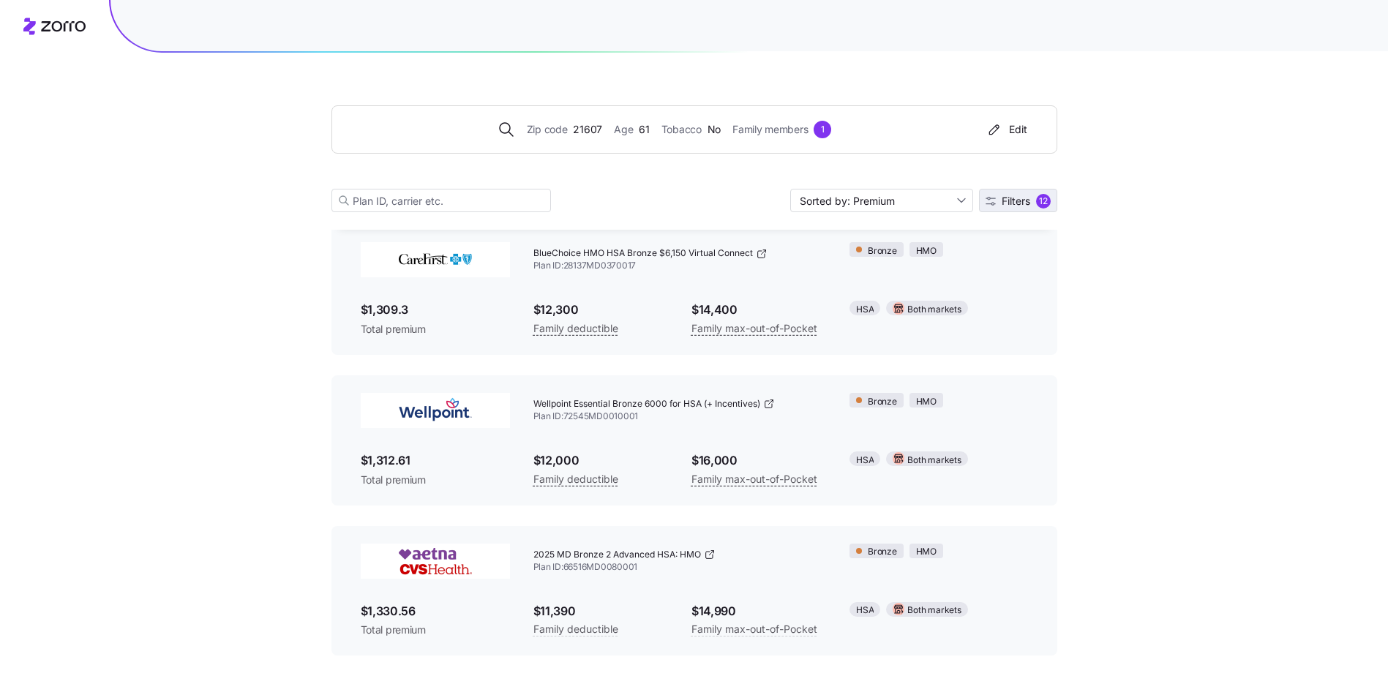
click at [1012, 198] on span "Filters" at bounding box center [1016, 201] width 29 height 10
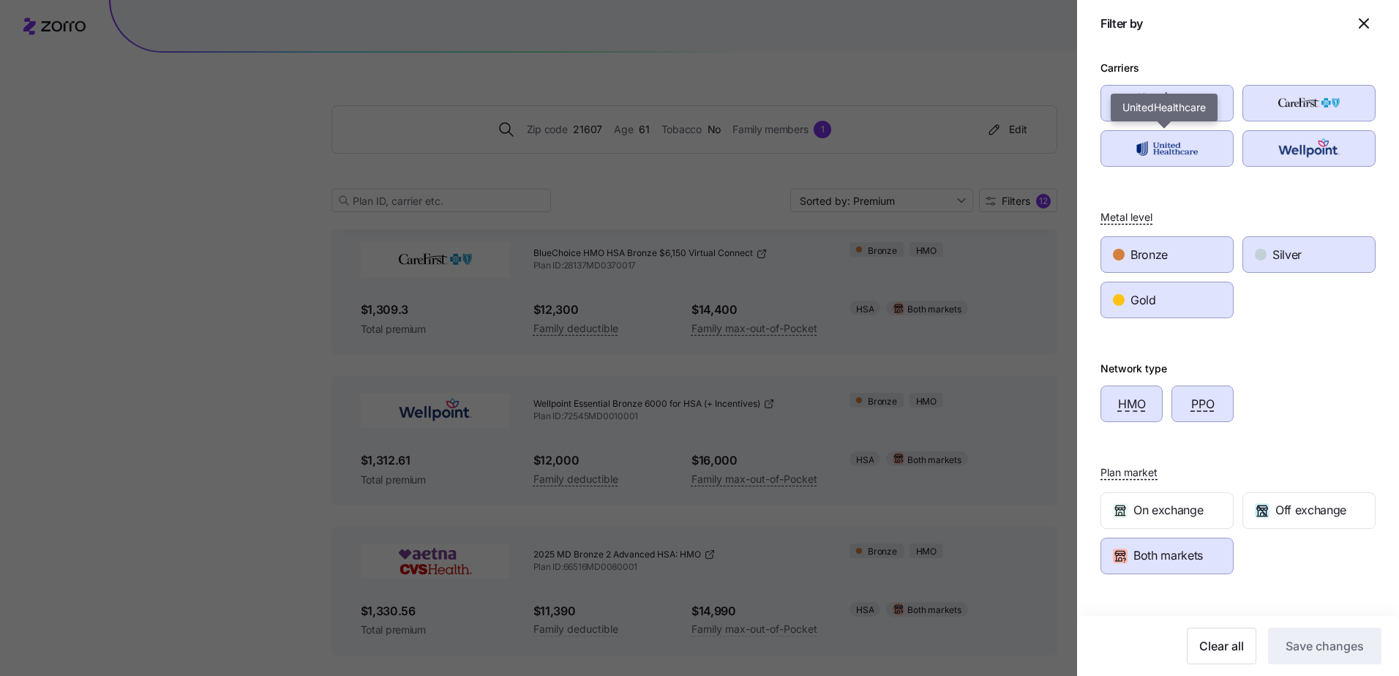
click at [1143, 157] on img "button" at bounding box center [1167, 148] width 108 height 29
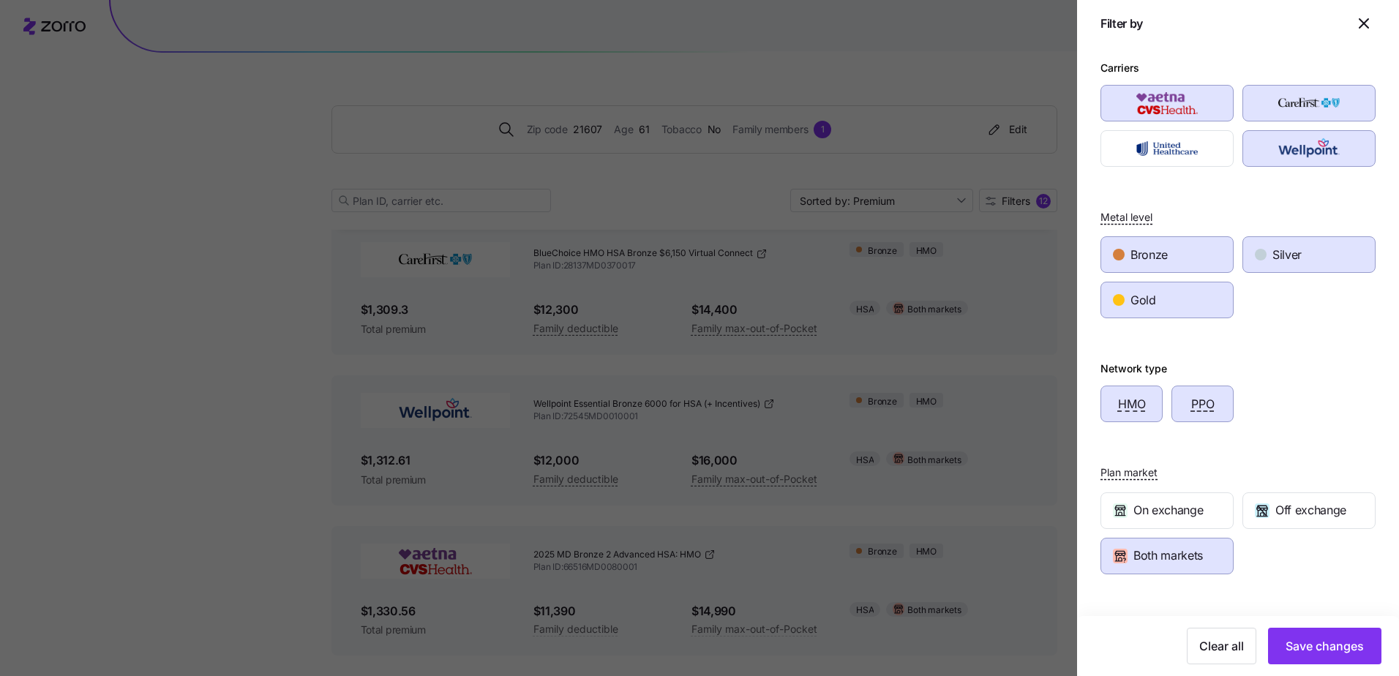
drag, startPoint x: 1303, startPoint y: 152, endPoint x: 1294, endPoint y: 146, distance: 11.0
click at [1302, 151] on img "button" at bounding box center [1309, 148] width 108 height 29
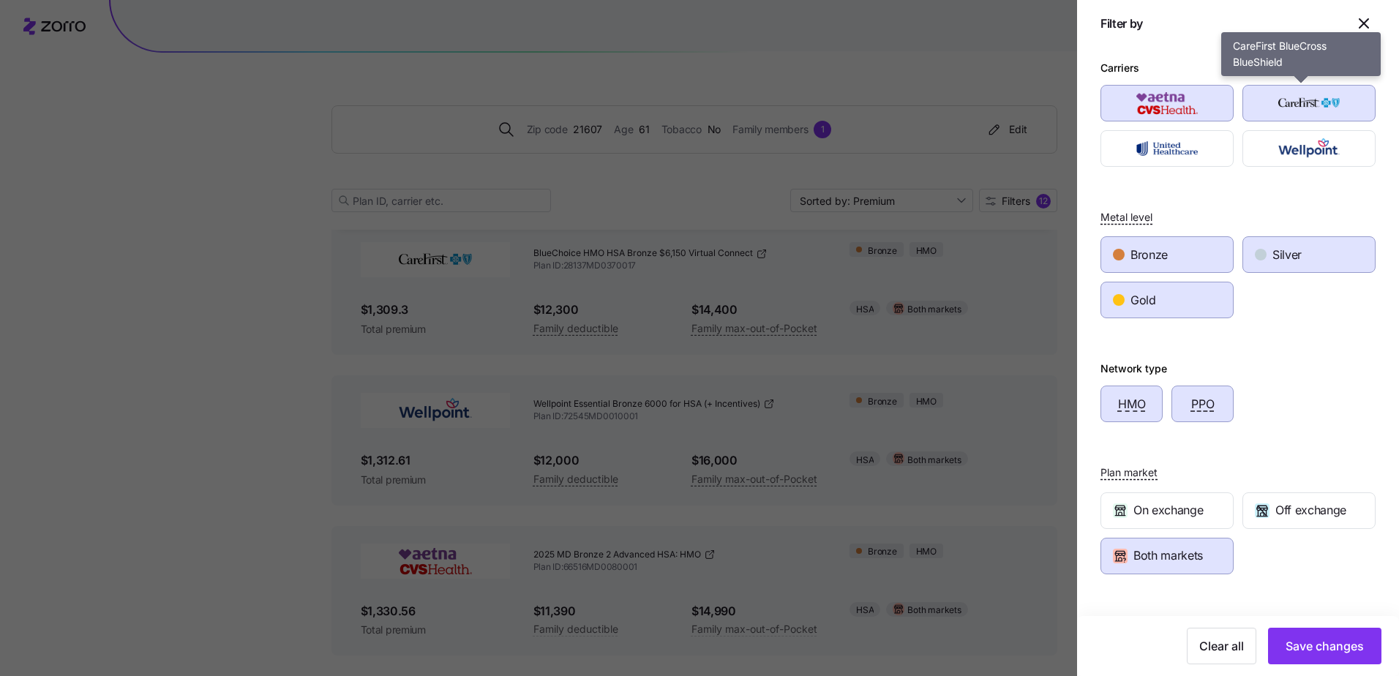
drag, startPoint x: 1283, startPoint y: 112, endPoint x: 1260, endPoint y: 108, distance: 23.8
click at [1281, 110] on img "button" at bounding box center [1309, 103] width 108 height 29
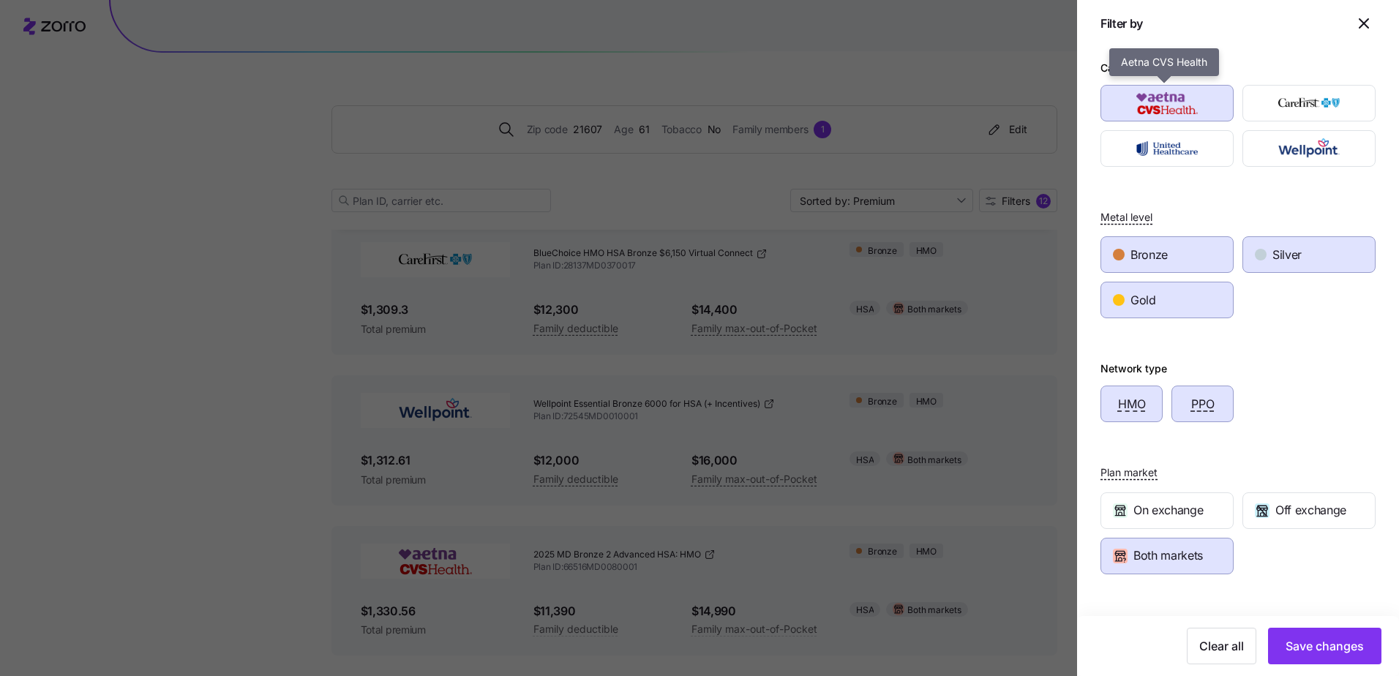
click at [1192, 103] on img "button" at bounding box center [1167, 103] width 108 height 29
drag, startPoint x: 1261, startPoint y: 255, endPoint x: 1215, endPoint y: 257, distance: 46.1
click at [1261, 255] on div "Silver" at bounding box center [1309, 254] width 132 height 35
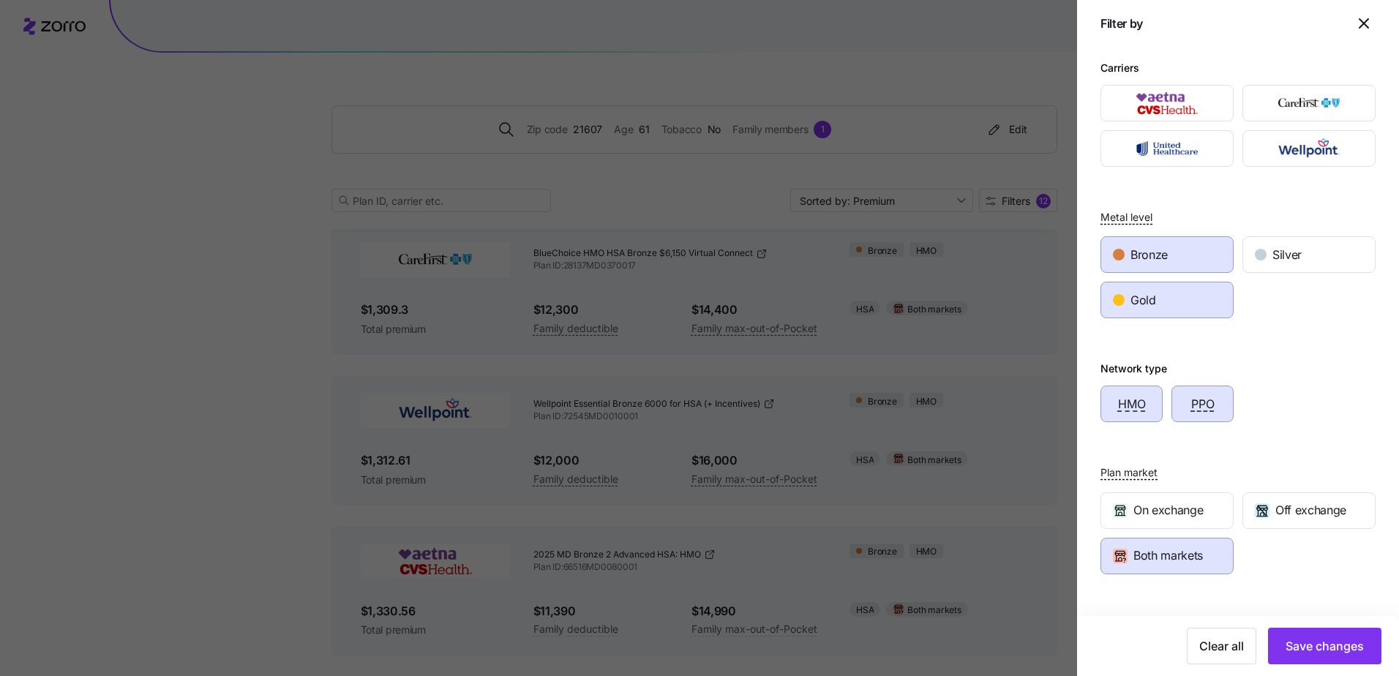
drag, startPoint x: 1184, startPoint y: 255, endPoint x: 1180, endPoint y: 279, distance: 23.8
click at [1184, 256] on div "Bronze" at bounding box center [1167, 254] width 132 height 35
click at [1168, 309] on div "Gold" at bounding box center [1167, 299] width 132 height 35
click at [1191, 421] on div "PPO" at bounding box center [1202, 403] width 61 height 35
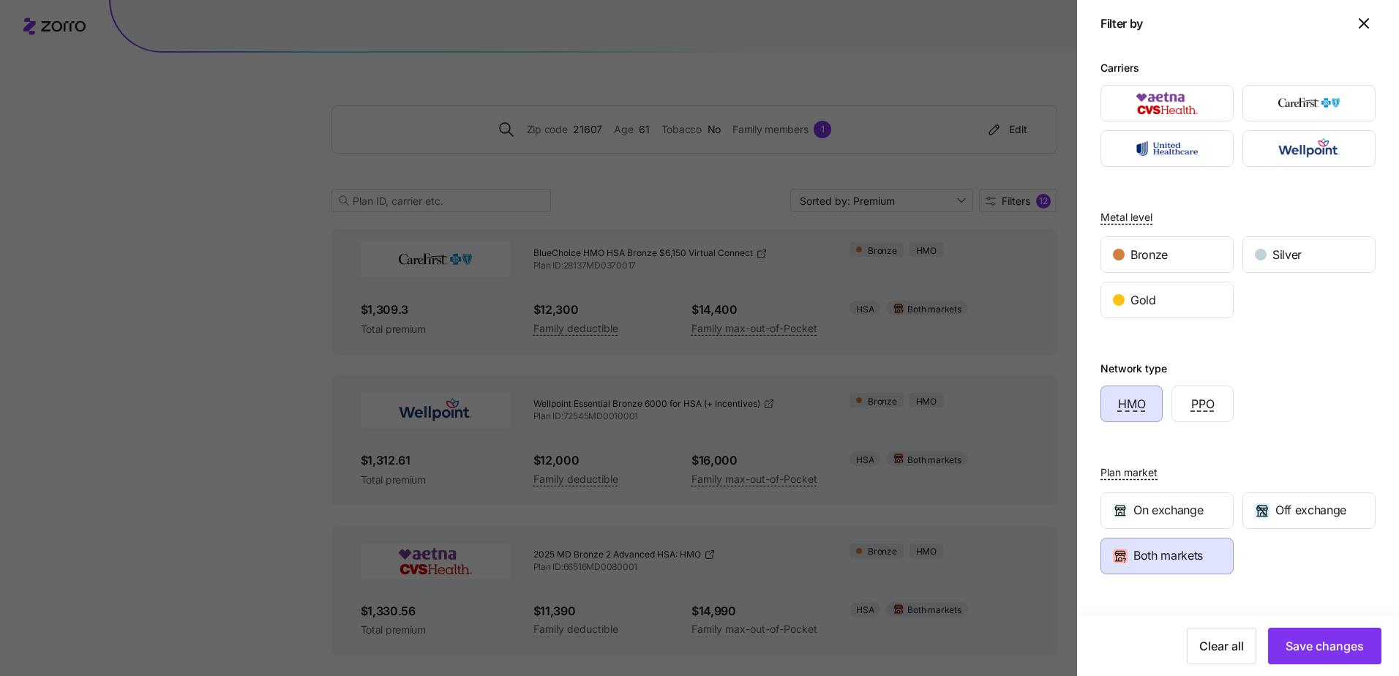
click at [1114, 408] on div "HMO" at bounding box center [1131, 403] width 61 height 35
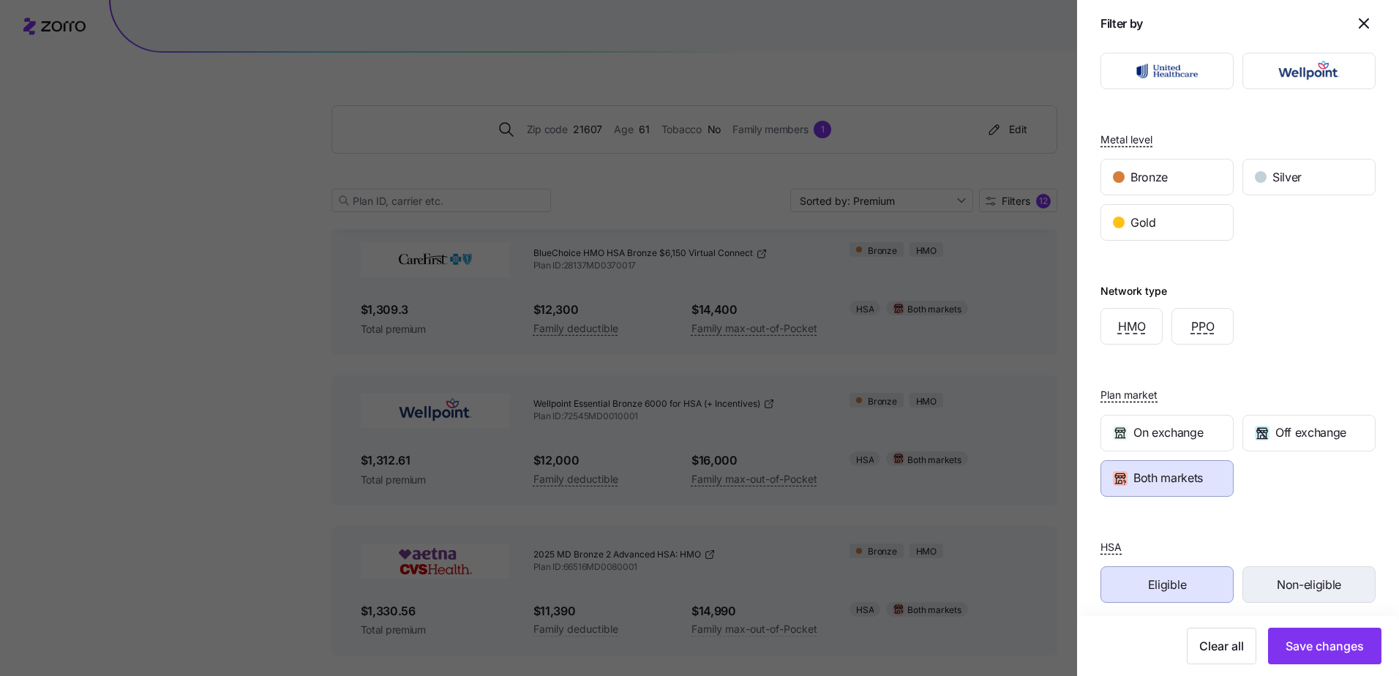
scroll to position [88, 0]
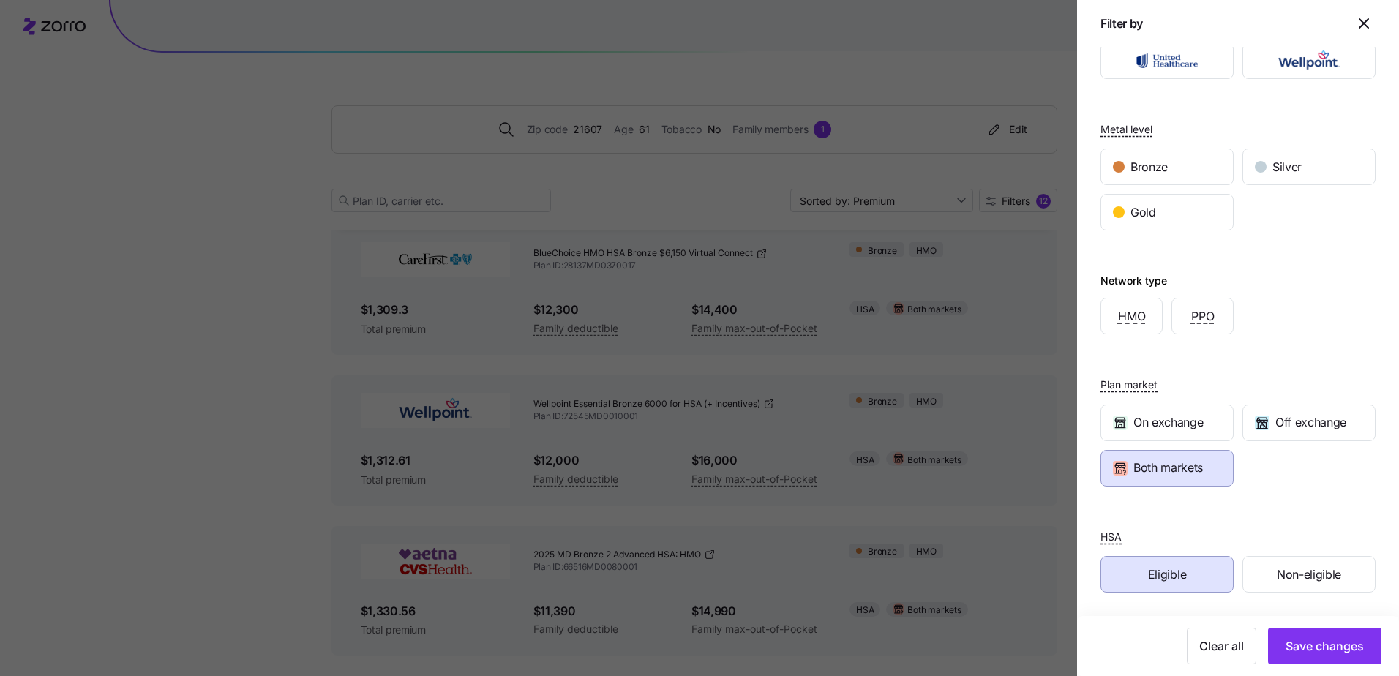
click at [1205, 579] on div "Eligible" at bounding box center [1167, 574] width 132 height 35
click at [1301, 641] on span "Save changes" at bounding box center [1324, 646] width 78 height 18
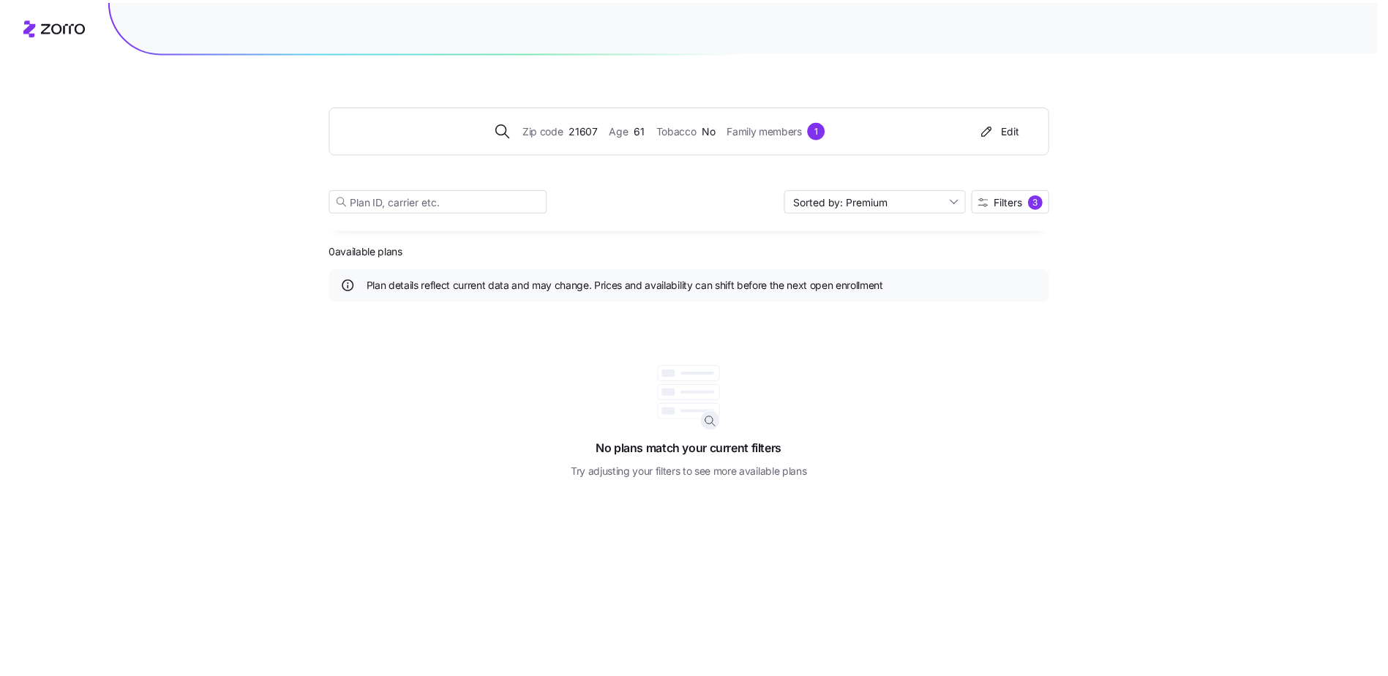
scroll to position [0, 0]
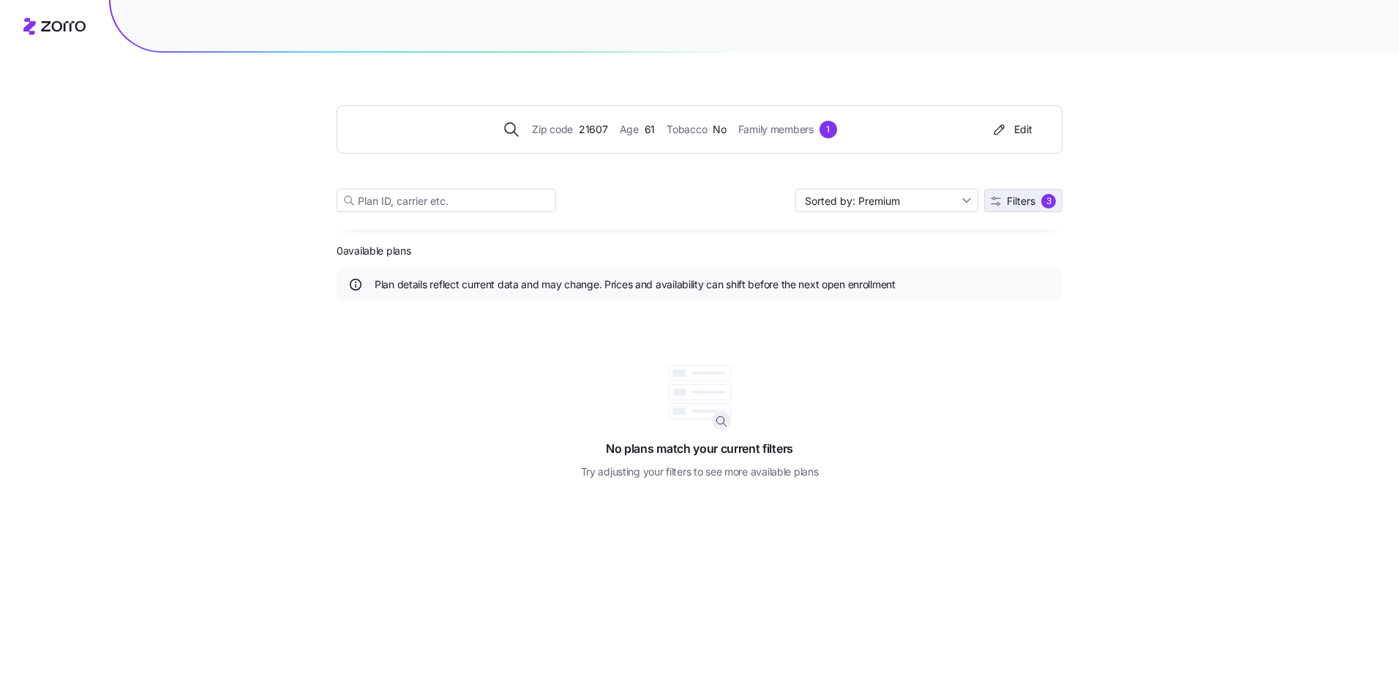
click at [1023, 199] on span "Filters" at bounding box center [1021, 201] width 29 height 10
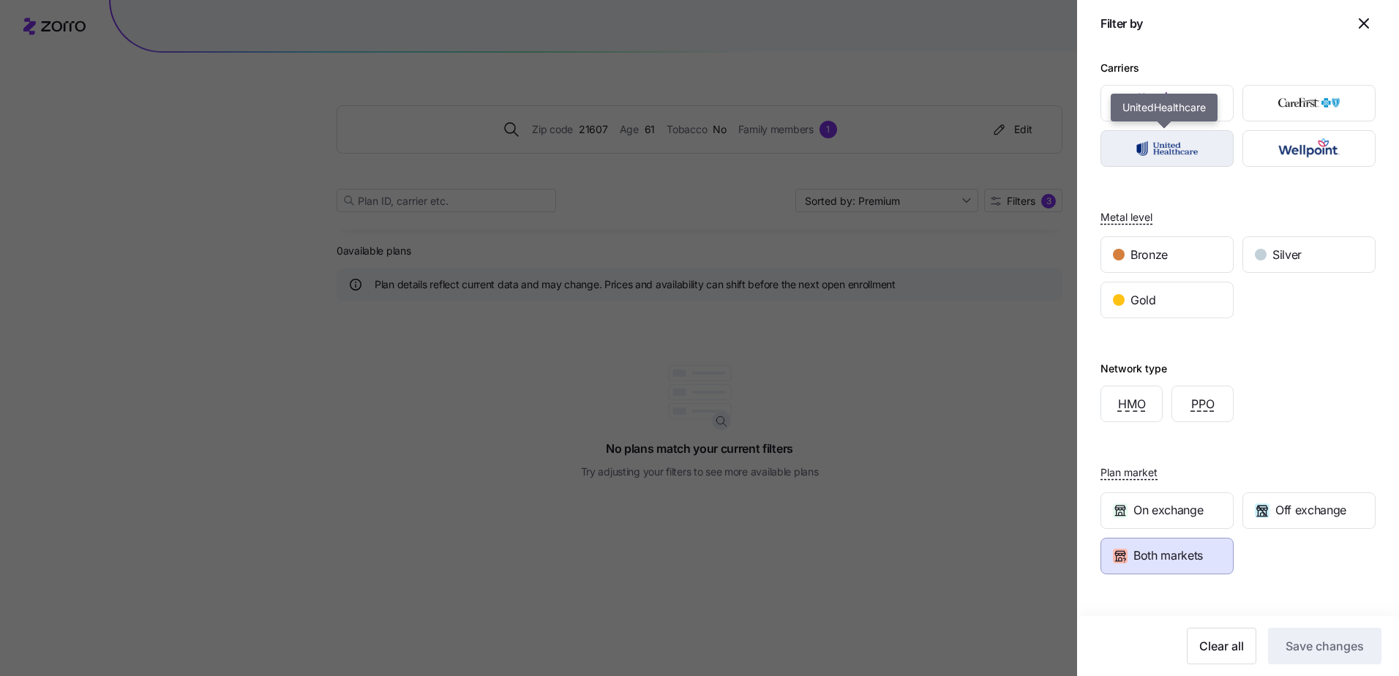
click at [1155, 147] on img "button" at bounding box center [1167, 148] width 108 height 29
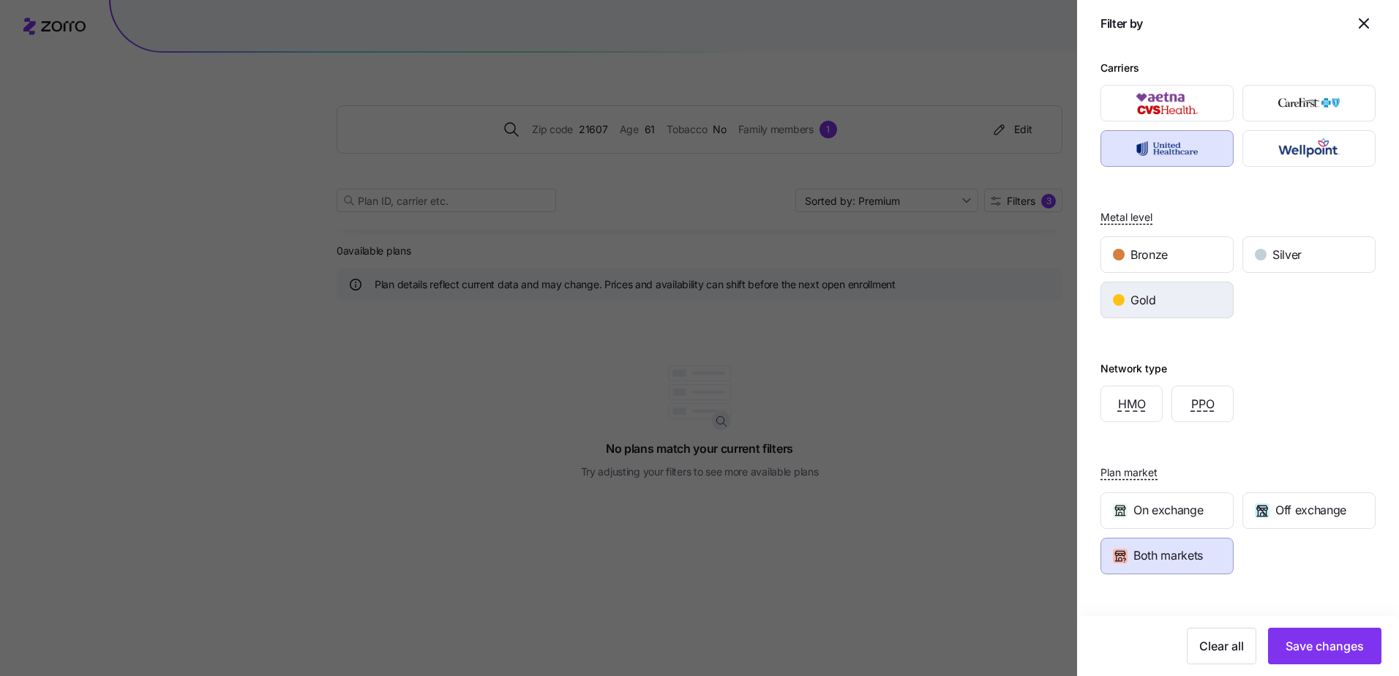
click at [1138, 300] on span "Gold" at bounding box center [1143, 300] width 26 height 18
drag, startPoint x: 1160, startPoint y: 246, endPoint x: 1231, endPoint y: 233, distance: 71.3
click at [1163, 246] on span "Bronze" at bounding box center [1148, 255] width 37 height 18
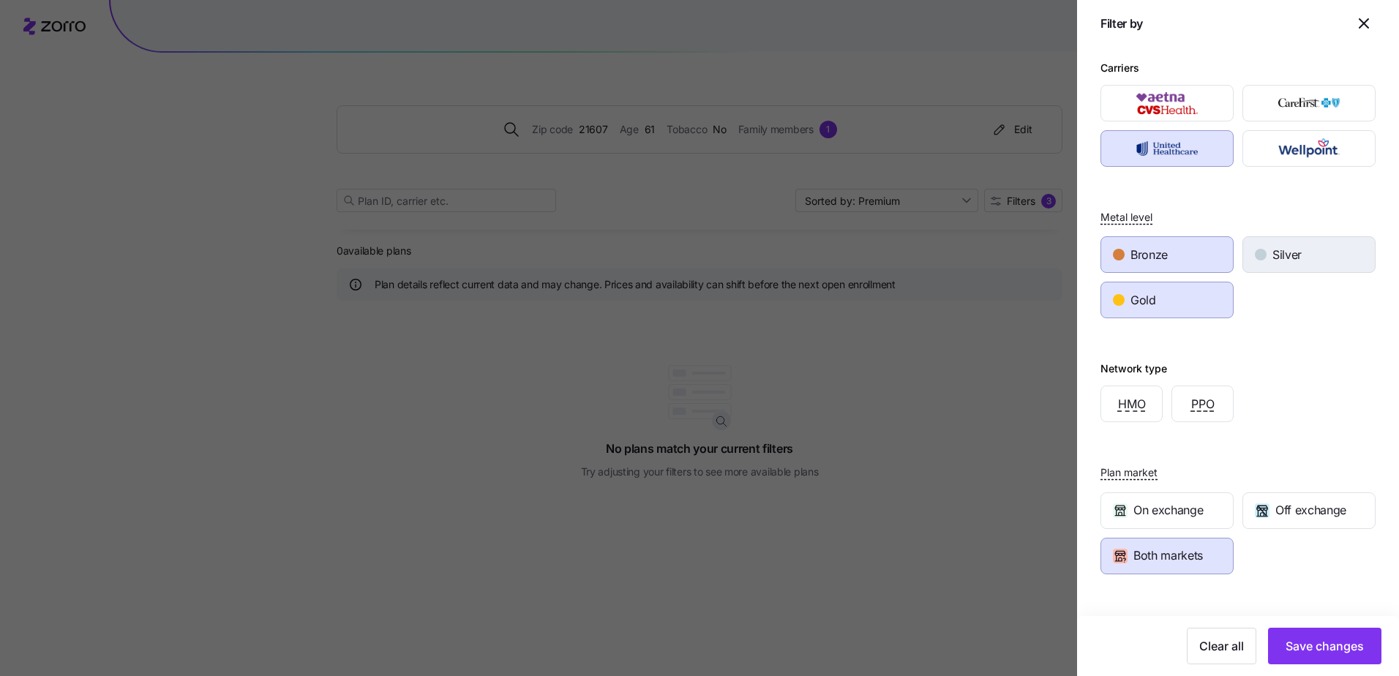
click at [1274, 248] on span "Silver" at bounding box center [1286, 255] width 29 height 18
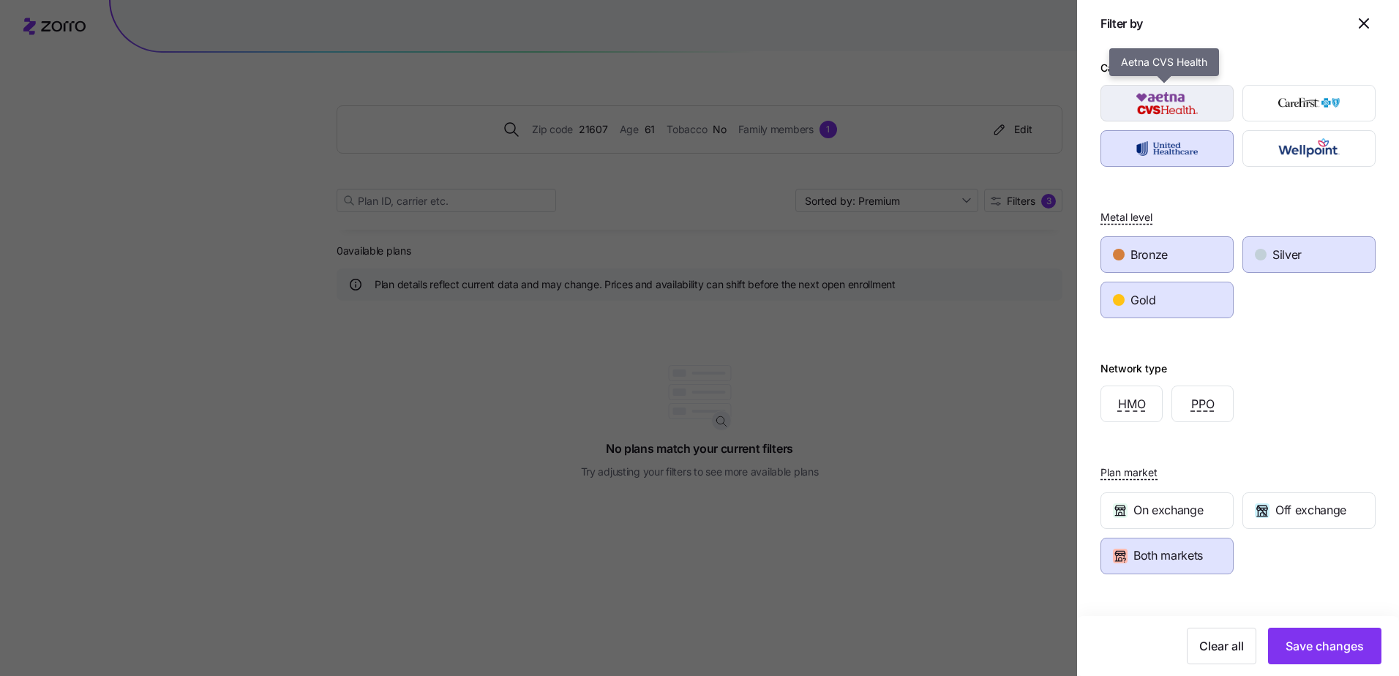
drag, startPoint x: 1145, startPoint y: 99, endPoint x: 1148, endPoint y: 108, distance: 9.3
click at [1146, 99] on img "button" at bounding box center [1167, 103] width 108 height 29
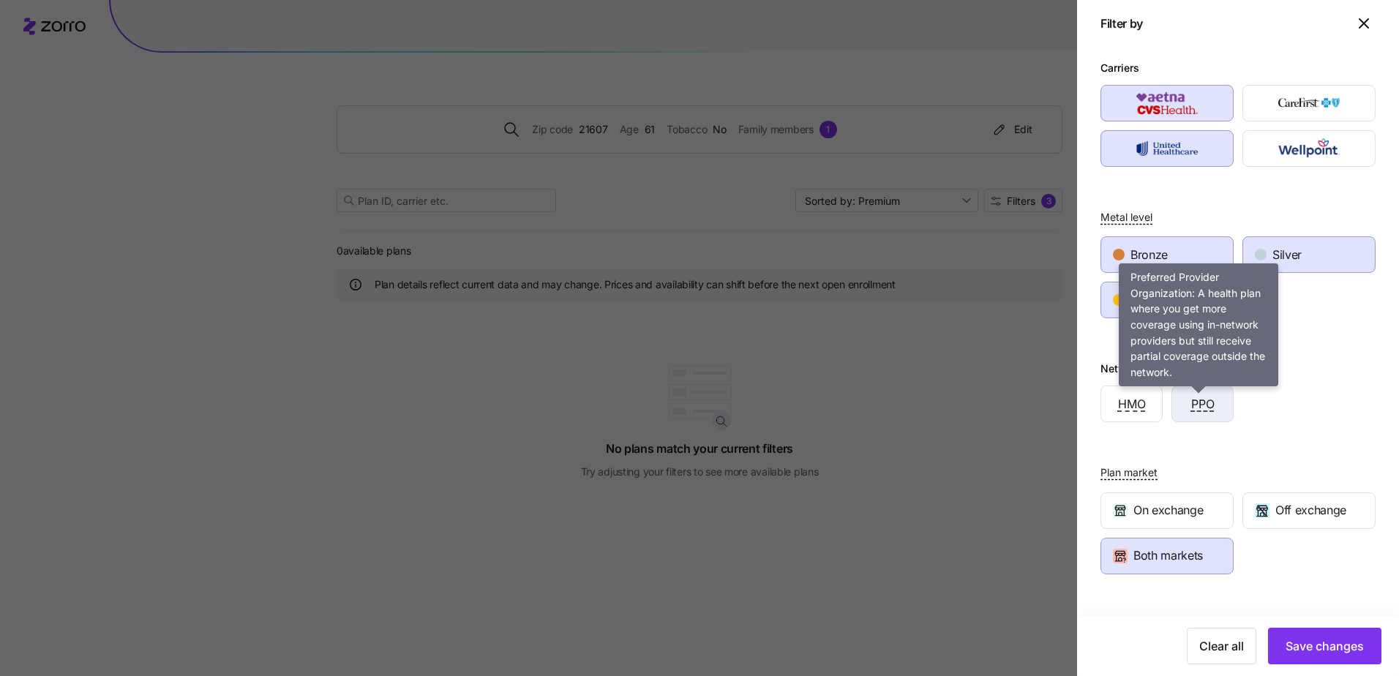
click at [1191, 398] on span "PPO" at bounding box center [1202, 404] width 23 height 18
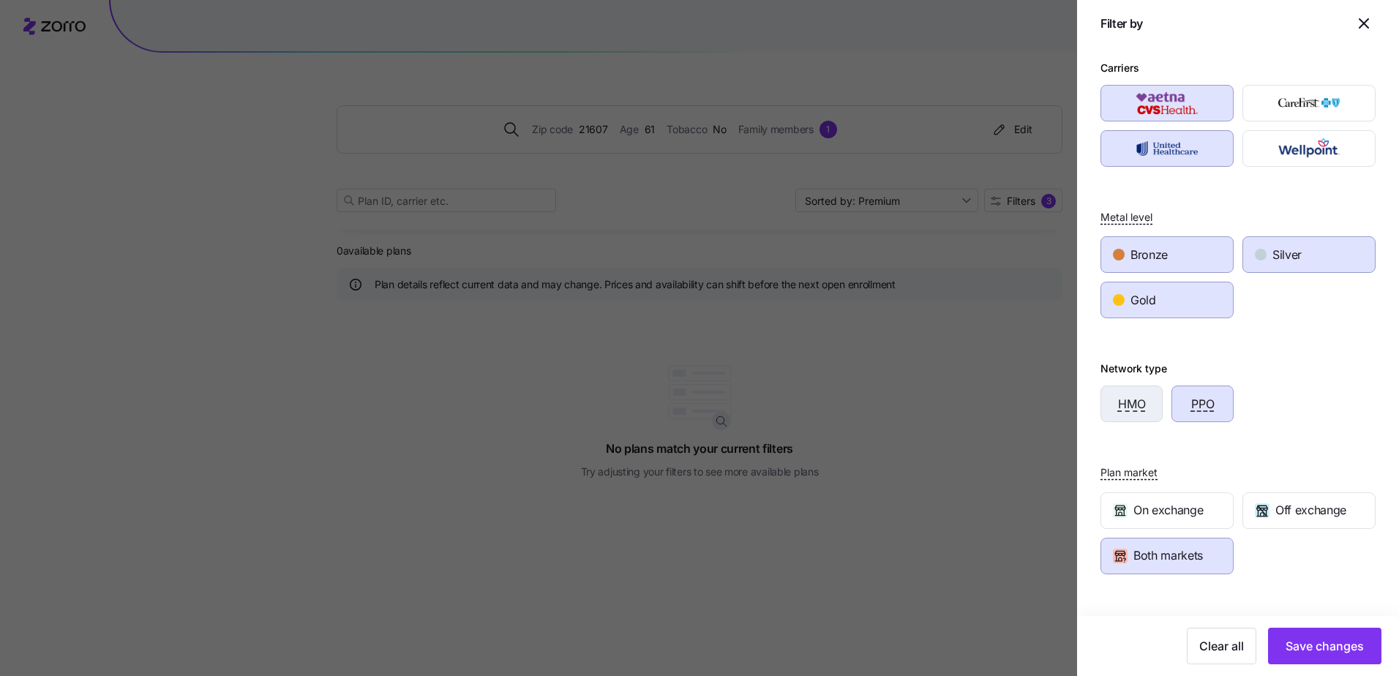
click at [1142, 405] on span "HMO" at bounding box center [1132, 404] width 28 height 18
click at [1329, 645] on span "Save changes" at bounding box center [1324, 646] width 78 height 18
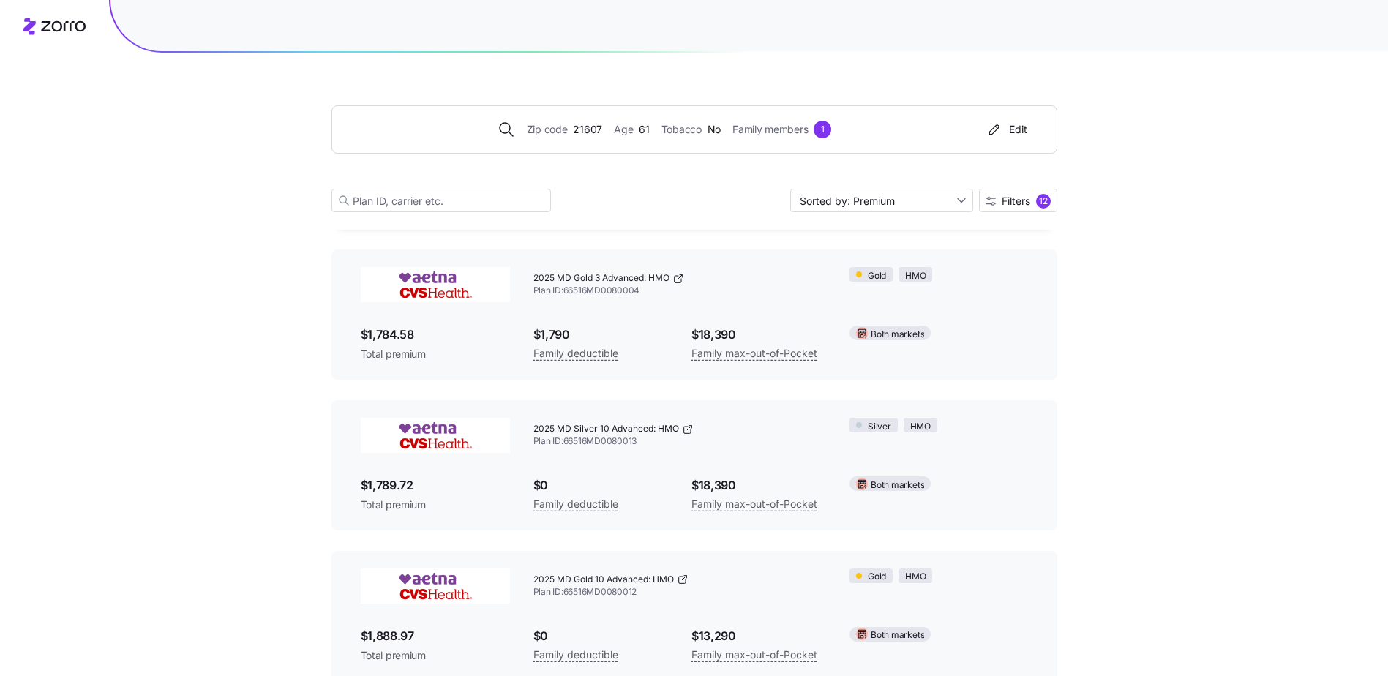
scroll to position [2268, 0]
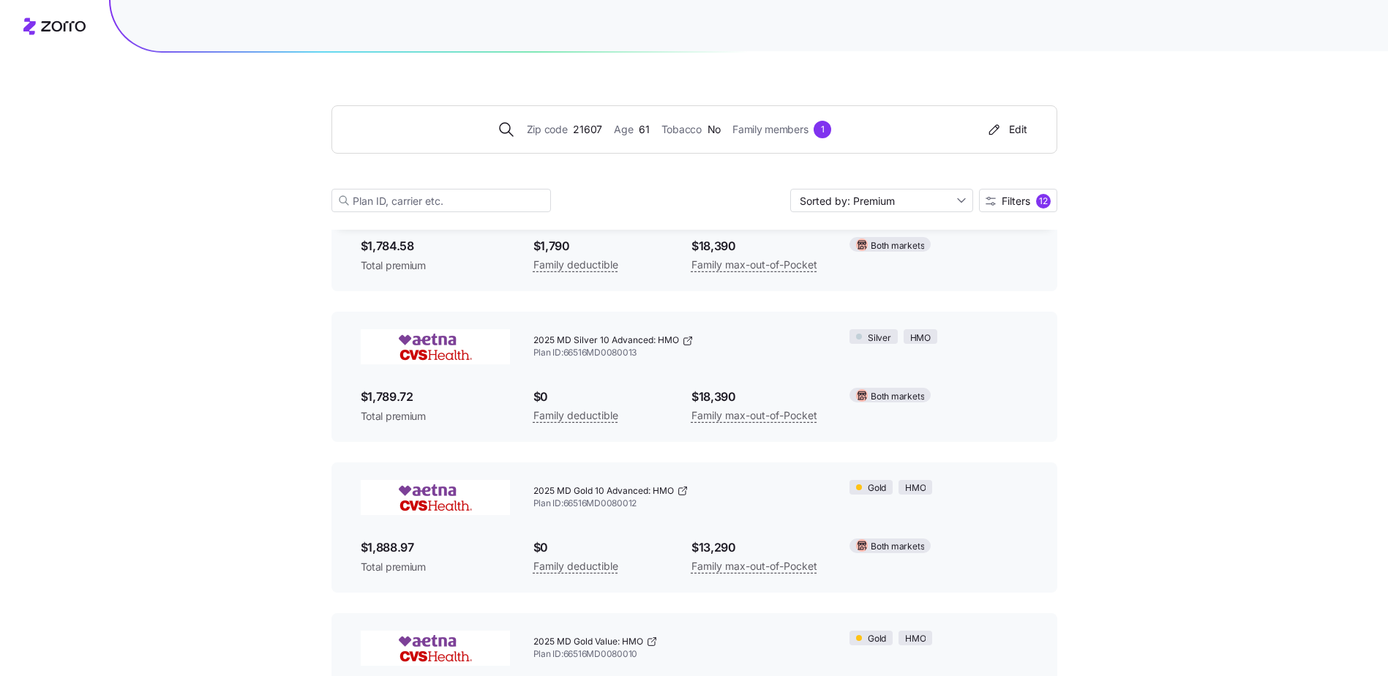
click at [585, 339] on span "2025 MD Silver 10 Advanced: HMO" at bounding box center [606, 340] width 146 height 12
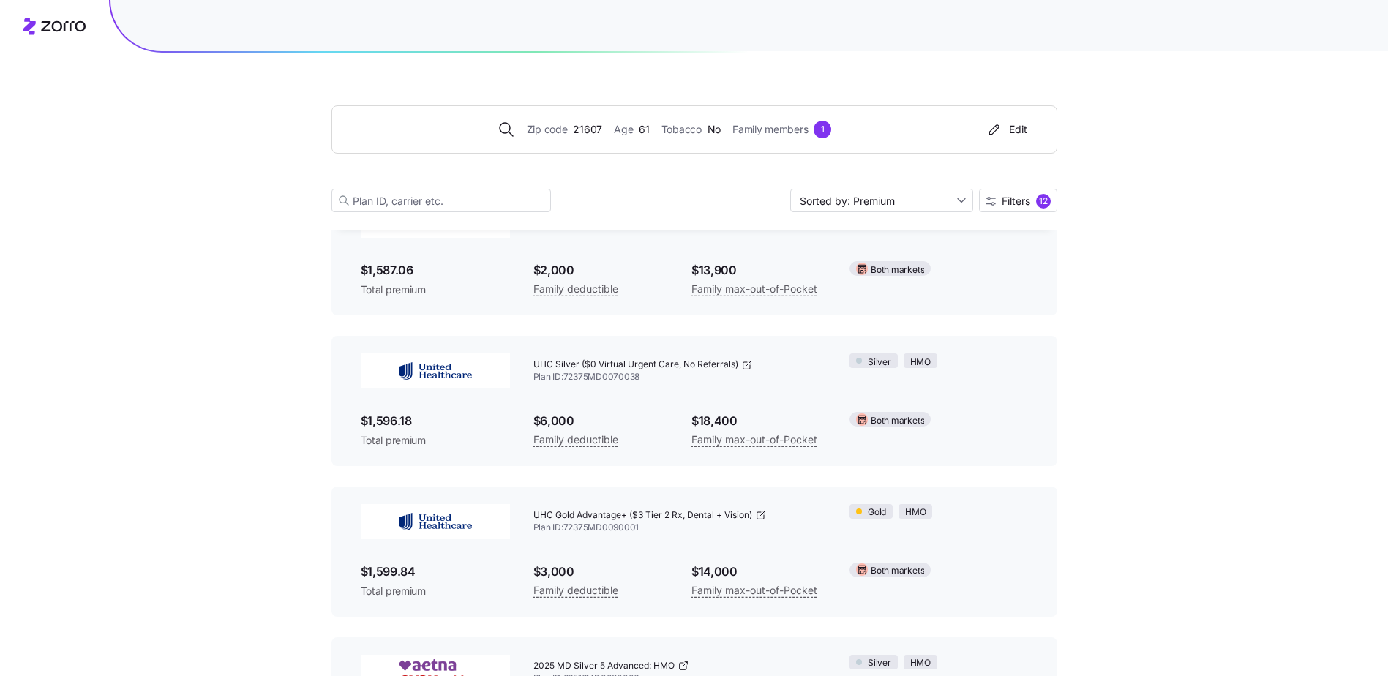
scroll to position [1463, 0]
